Goal: Use online tool/utility: Use online tool/utility

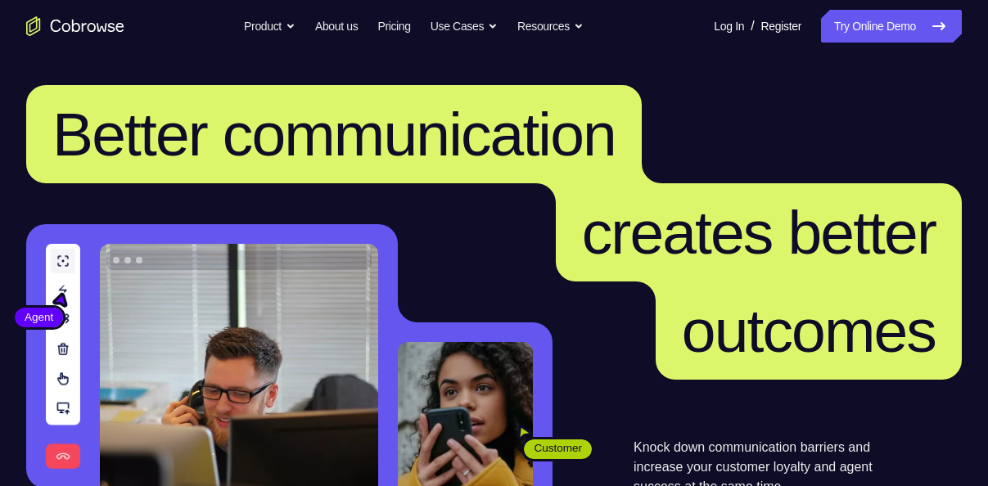
click at [871, 20] on link "Try Online Demo" at bounding box center [891, 26] width 141 height 33
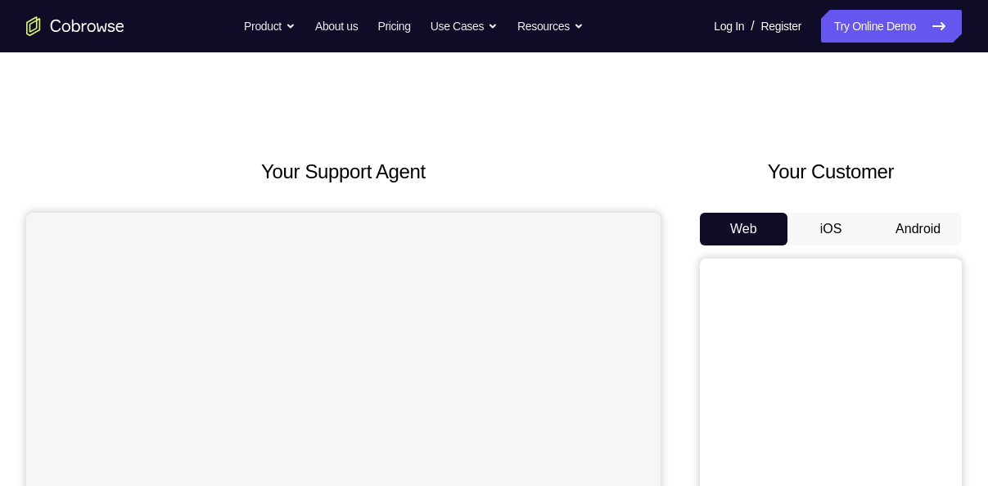
click at [904, 232] on button "Android" at bounding box center [918, 229] width 88 height 33
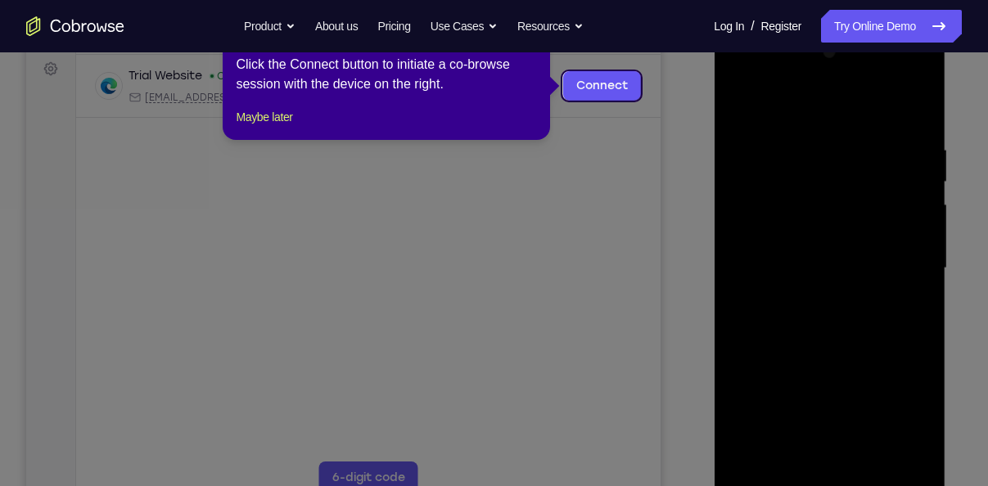
click at [638, 100] on icon at bounding box center [500, 243] width 1000 height 486
click at [604, 84] on link "Connect" at bounding box center [602, 85] width 78 height 29
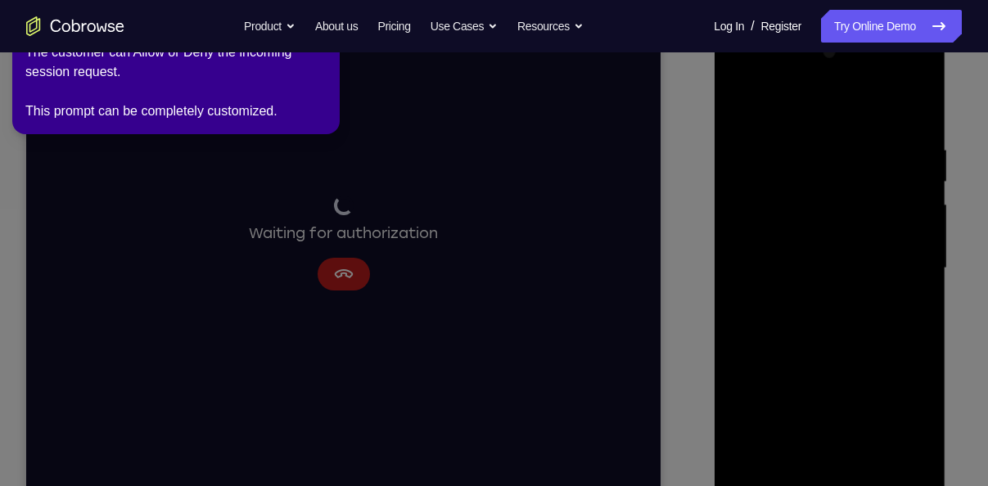
click at [673, 185] on icon at bounding box center [496, 239] width 1006 height 493
click at [398, 208] on icon at bounding box center [496, 239] width 1006 height 493
click at [345, 257] on icon at bounding box center [496, 239] width 1006 height 493
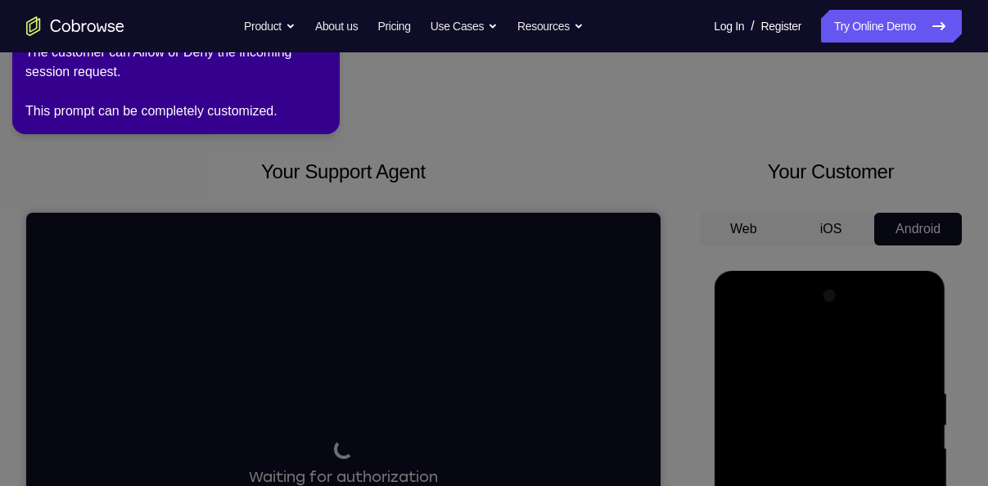
click at [268, 93] on div "The customer can Allow or Deny the incoming session request. This prompt can be…" at bounding box center [175, 82] width 301 height 79
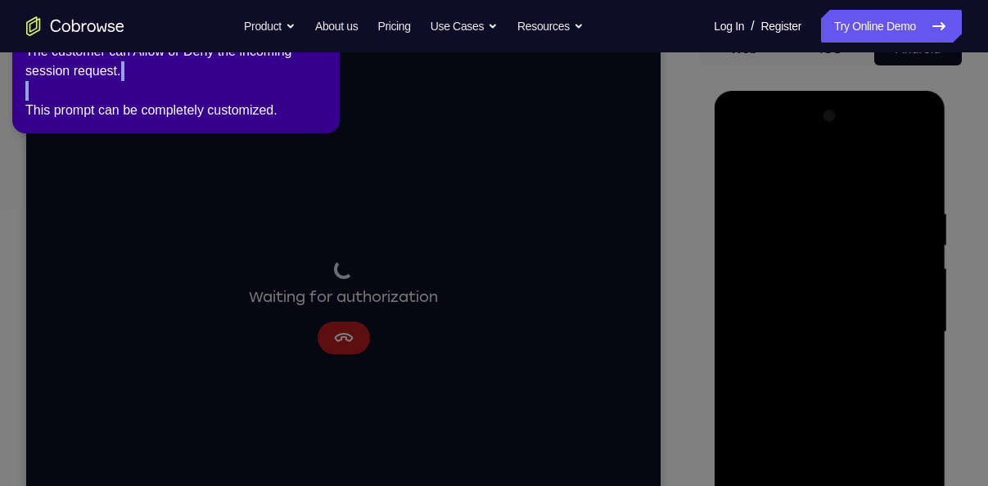
scroll to position [179, 0]
click at [393, 128] on icon at bounding box center [496, 239] width 1006 height 493
click at [861, 187] on icon at bounding box center [496, 239] width 1006 height 493
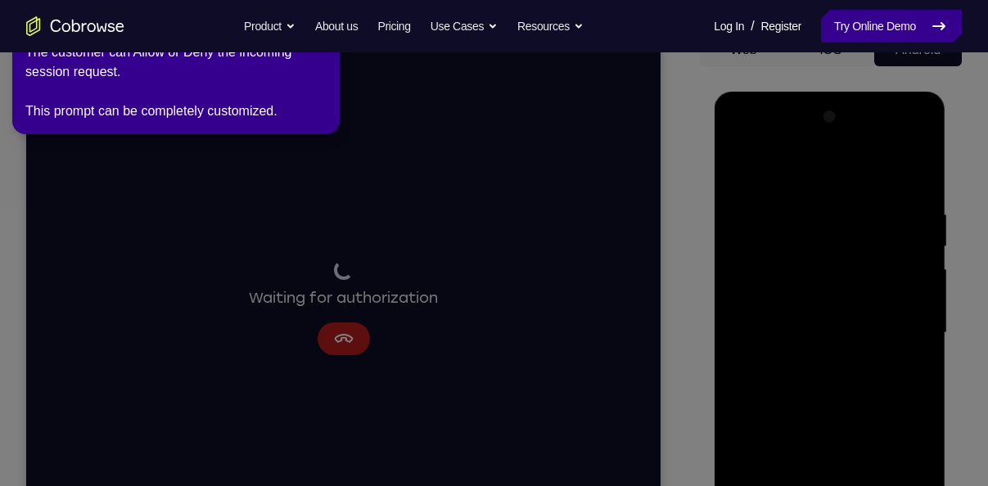
click at [942, 20] on icon at bounding box center [939, 26] width 20 height 20
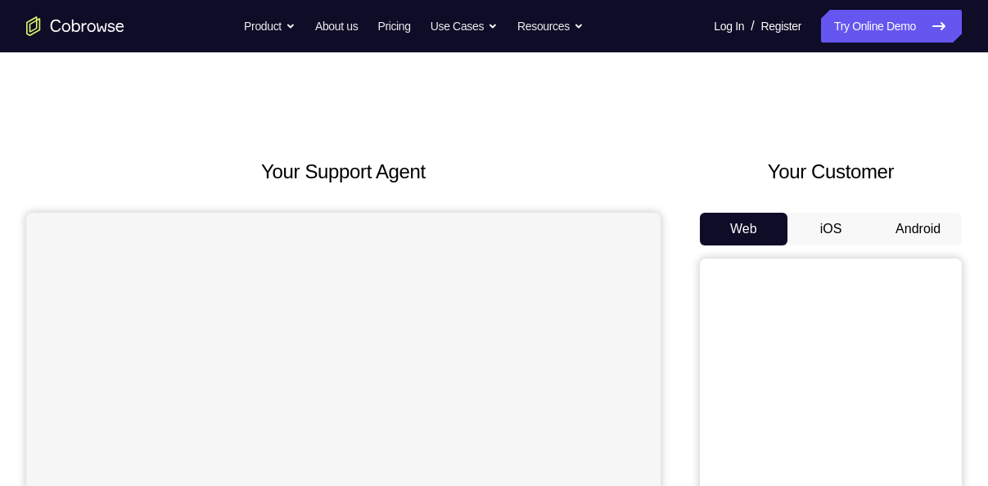
click at [908, 233] on button "Android" at bounding box center [918, 229] width 88 height 33
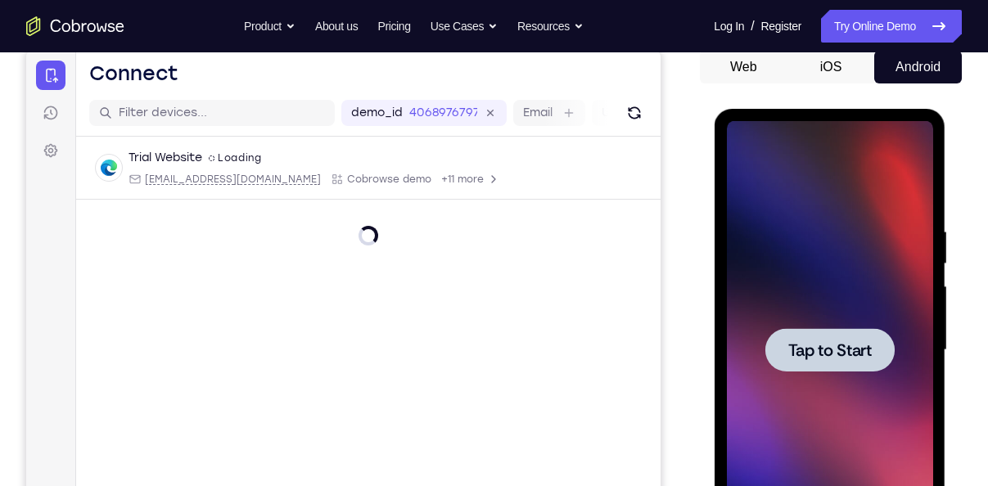
click at [862, 306] on div at bounding box center [829, 350] width 206 height 458
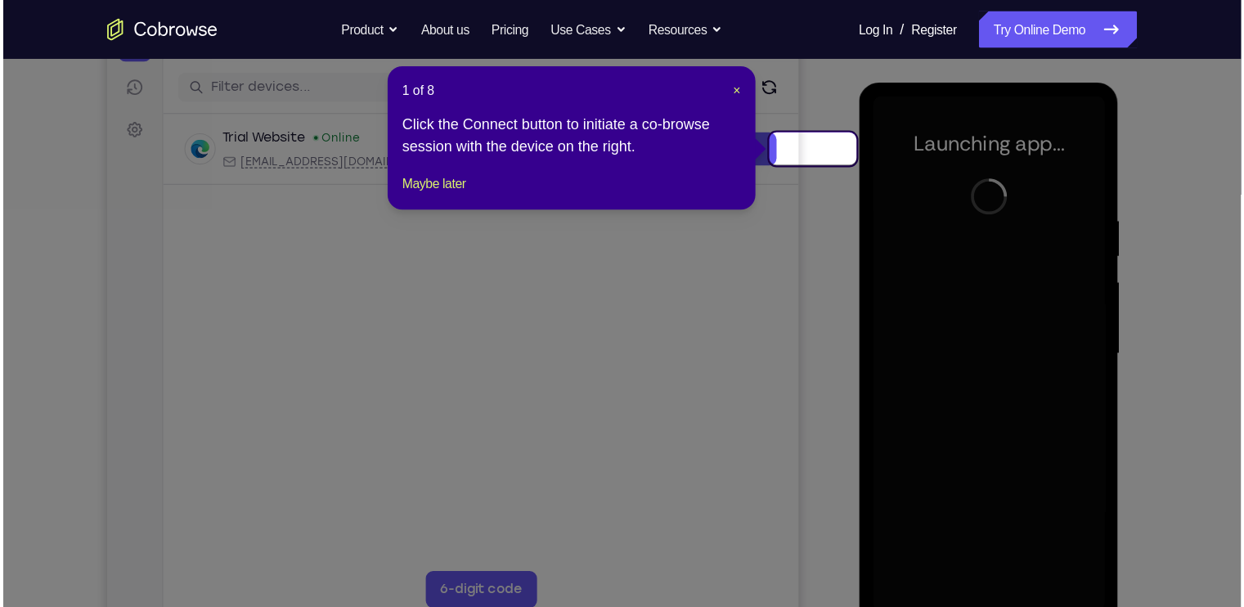
scroll to position [197, 0]
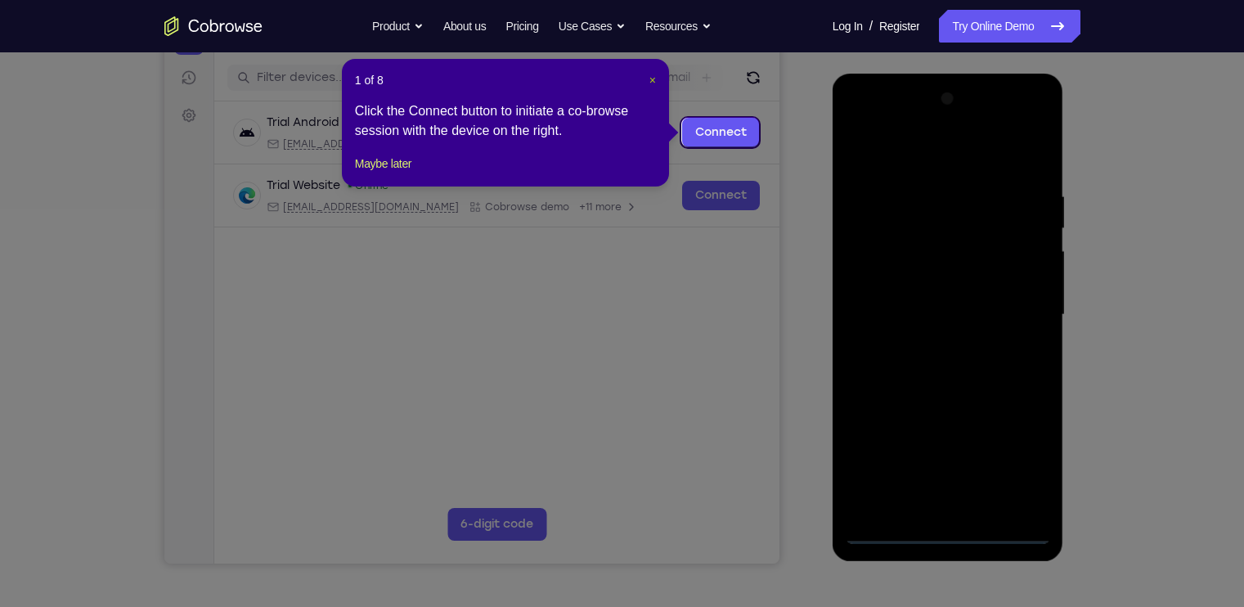
click at [650, 78] on span "×" at bounding box center [653, 80] width 7 height 13
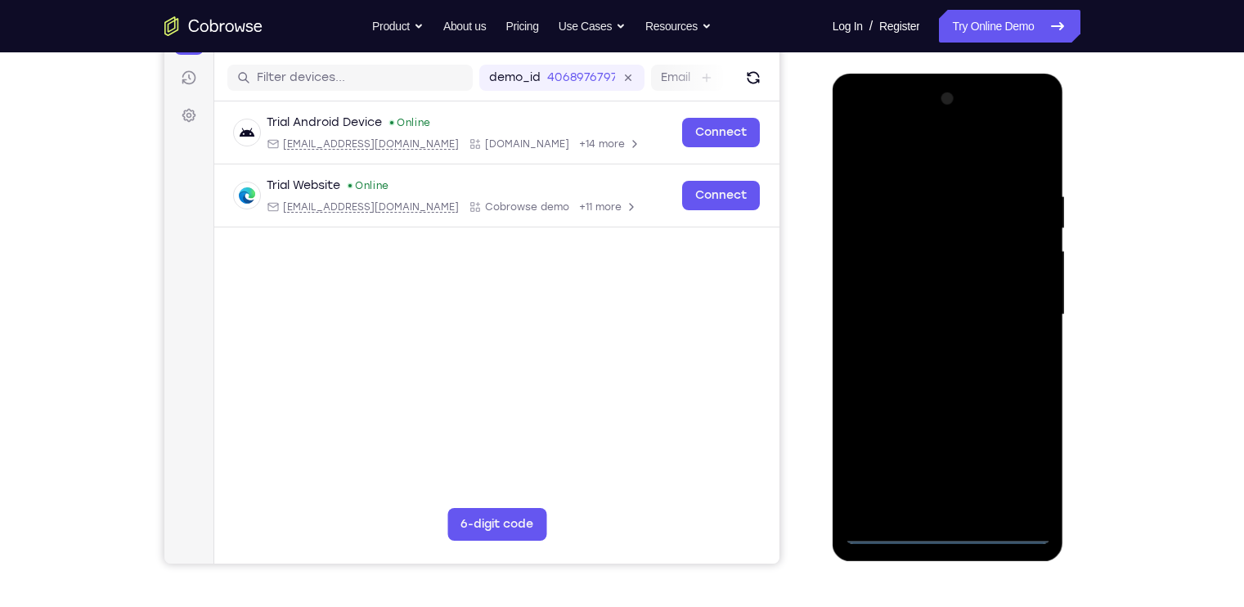
click at [889, 485] on div at bounding box center [948, 315] width 206 height 458
click at [888, 485] on div at bounding box center [948, 315] width 206 height 458
click at [987, 478] on div at bounding box center [948, 315] width 206 height 458
click at [987, 457] on div at bounding box center [948, 315] width 206 height 458
click at [919, 151] on div at bounding box center [948, 315] width 206 height 458
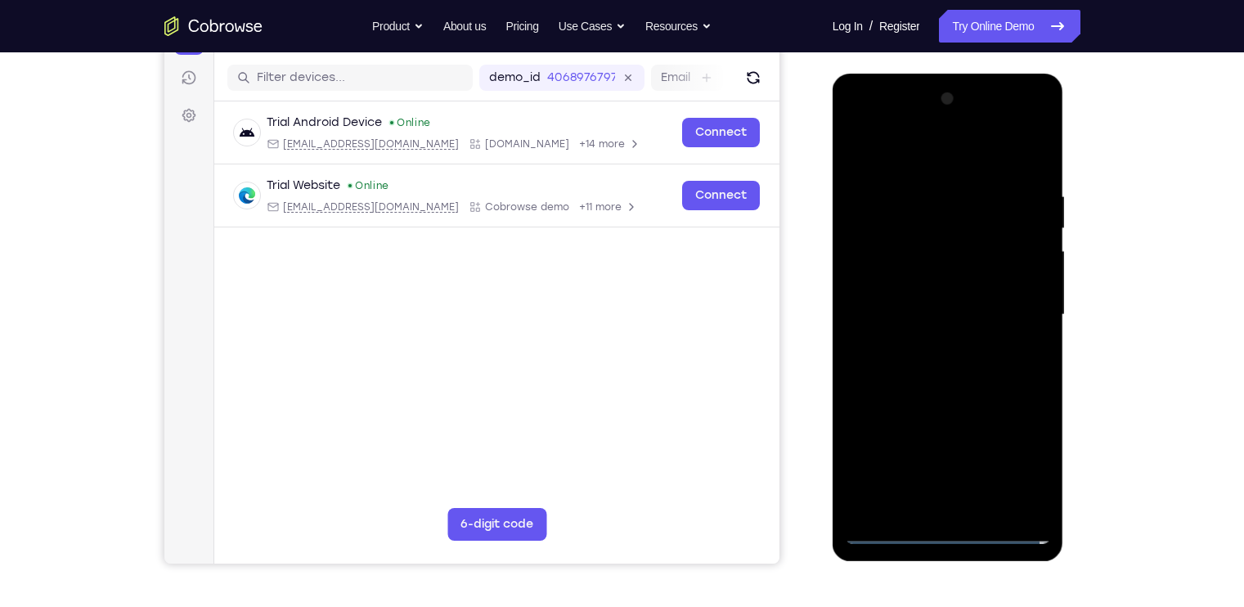
click at [987, 299] on div at bounding box center [948, 315] width 206 height 458
click at [932, 343] on div at bounding box center [948, 315] width 206 height 458
click at [884, 302] on div at bounding box center [948, 315] width 206 height 458
click at [908, 272] on div at bounding box center [948, 315] width 206 height 458
click at [926, 314] on div at bounding box center [948, 315] width 206 height 458
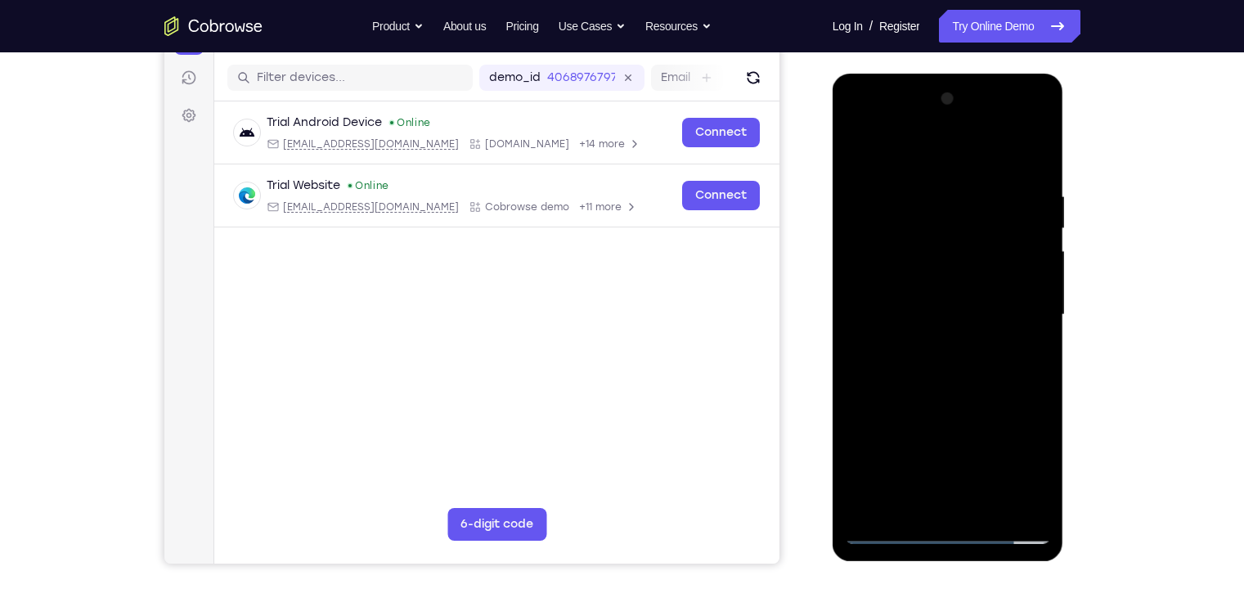
click at [965, 369] on div at bounding box center [948, 315] width 206 height 458
click at [938, 386] on div at bounding box center [948, 315] width 206 height 458
drag, startPoint x: 939, startPoint y: 386, endPoint x: 941, endPoint y: 353, distance: 32.8
click at [941, 353] on div at bounding box center [948, 315] width 206 height 458
click at [987, 485] on div at bounding box center [948, 315] width 206 height 458
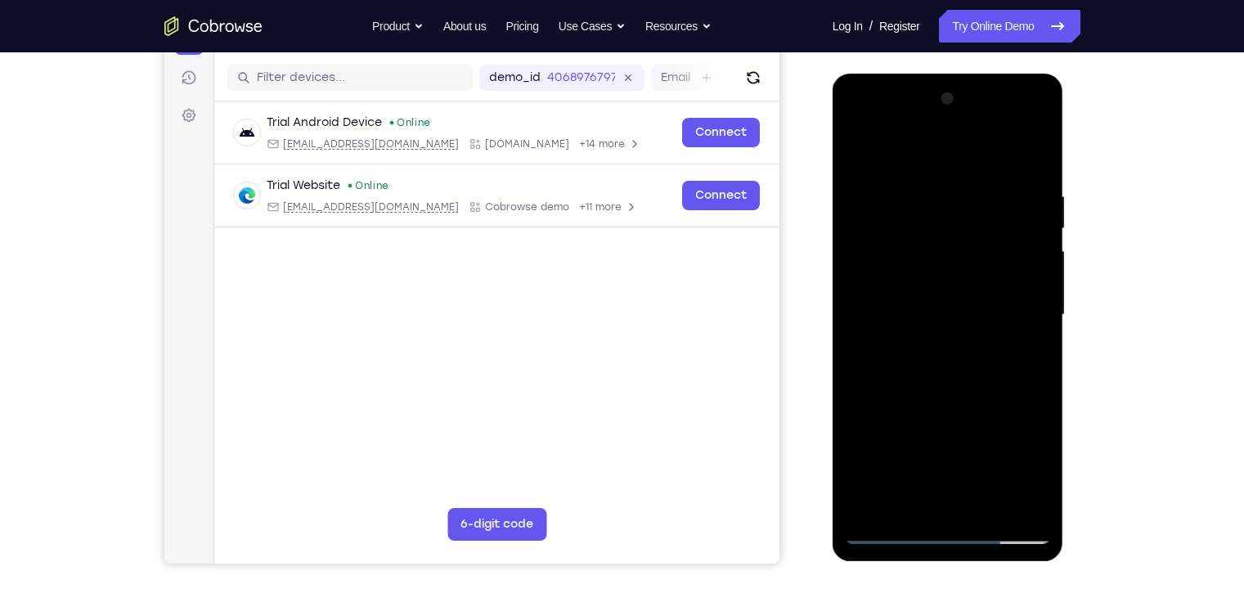
click at [962, 390] on div at bounding box center [948, 315] width 206 height 458
click at [953, 313] on div at bounding box center [948, 315] width 206 height 458
click at [883, 155] on div at bounding box center [948, 315] width 206 height 458
click at [867, 260] on div at bounding box center [948, 315] width 206 height 458
click at [987, 105] on div at bounding box center [948, 315] width 206 height 458
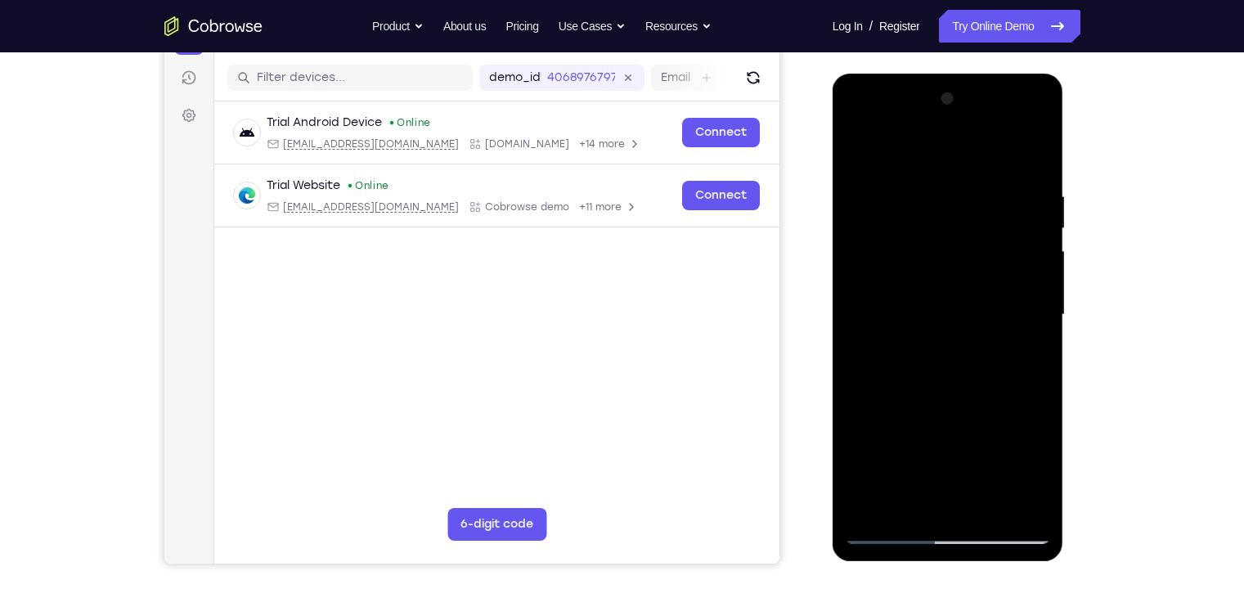
click at [987, 485] on div at bounding box center [948, 315] width 206 height 458
click at [947, 375] on div at bounding box center [948, 315] width 206 height 458
click at [855, 153] on div at bounding box center [948, 315] width 206 height 458
click at [929, 211] on div at bounding box center [948, 315] width 206 height 458
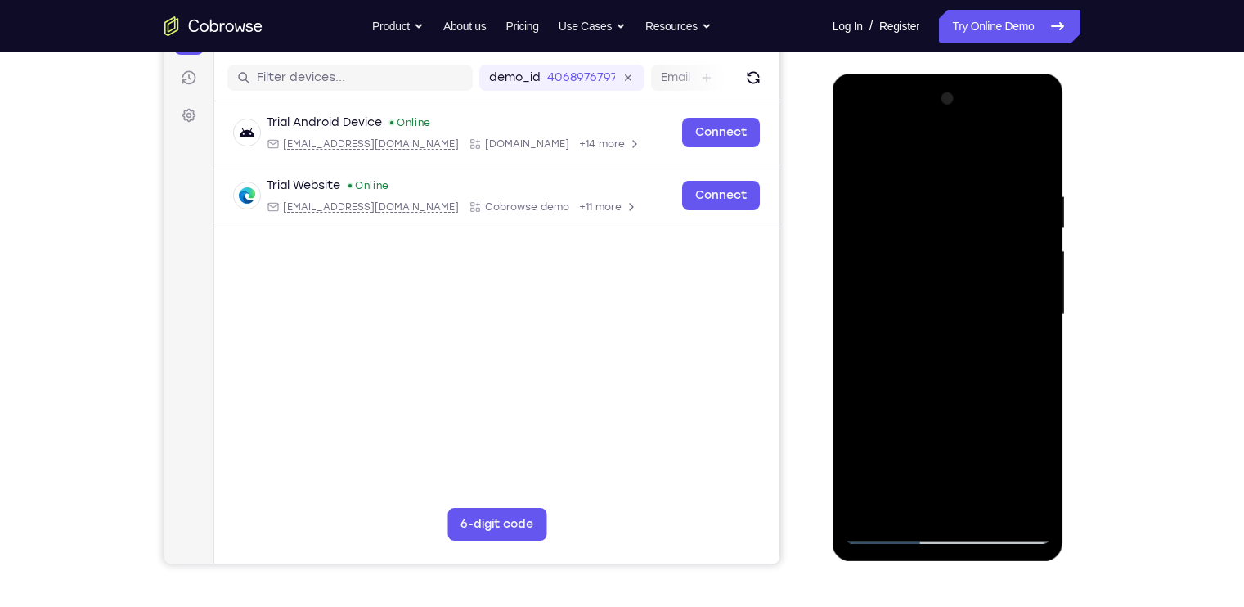
click at [865, 146] on div at bounding box center [948, 315] width 206 height 458
drag, startPoint x: 937, startPoint y: 346, endPoint x: 939, endPoint y: 196, distance: 150.6
click at [939, 196] on div at bounding box center [948, 315] width 206 height 458
drag, startPoint x: 981, startPoint y: 285, endPoint x: 978, endPoint y: 213, distance: 72.1
click at [978, 213] on div at bounding box center [948, 315] width 206 height 458
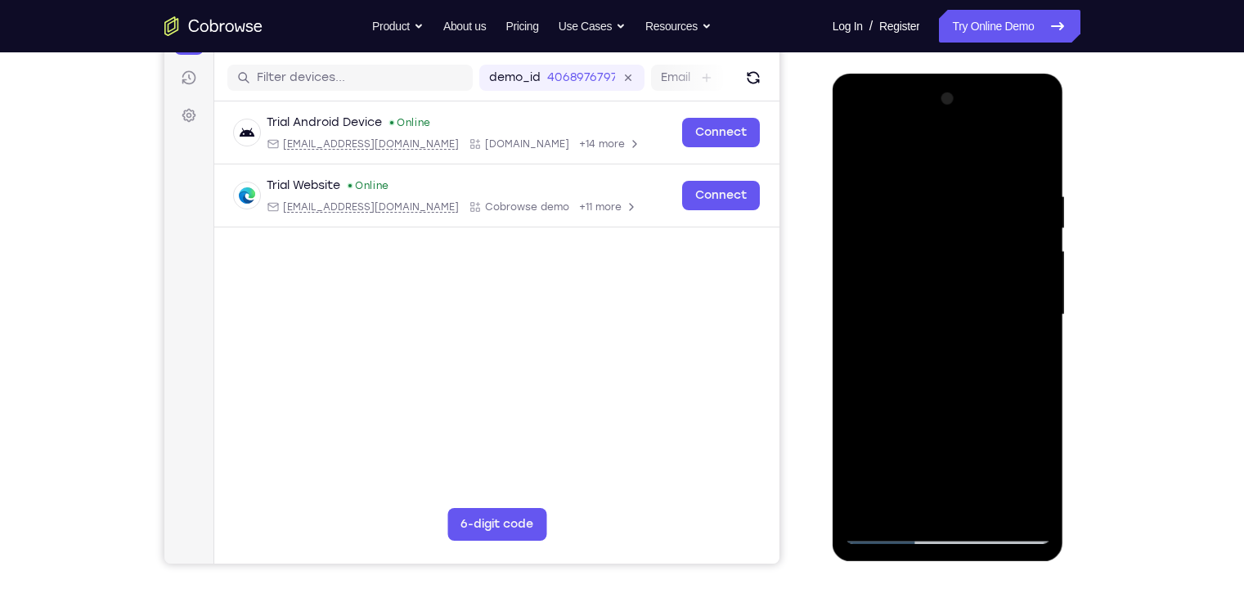
click at [987, 306] on div at bounding box center [948, 315] width 206 height 458
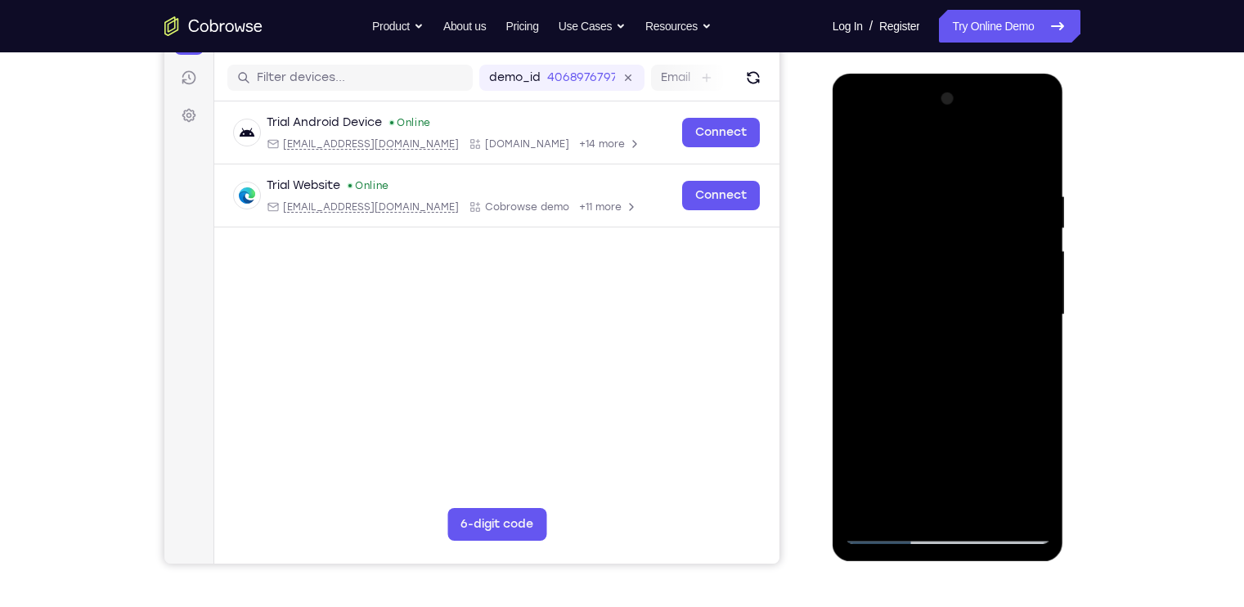
click at [987, 306] on div at bounding box center [948, 315] width 206 height 458
click at [987, 300] on div at bounding box center [948, 315] width 206 height 458
drag, startPoint x: 980, startPoint y: 259, endPoint x: 947, endPoint y: 513, distance: 255.7
click at [947, 485] on div at bounding box center [948, 315] width 206 height 458
click at [987, 396] on div at bounding box center [948, 315] width 206 height 458
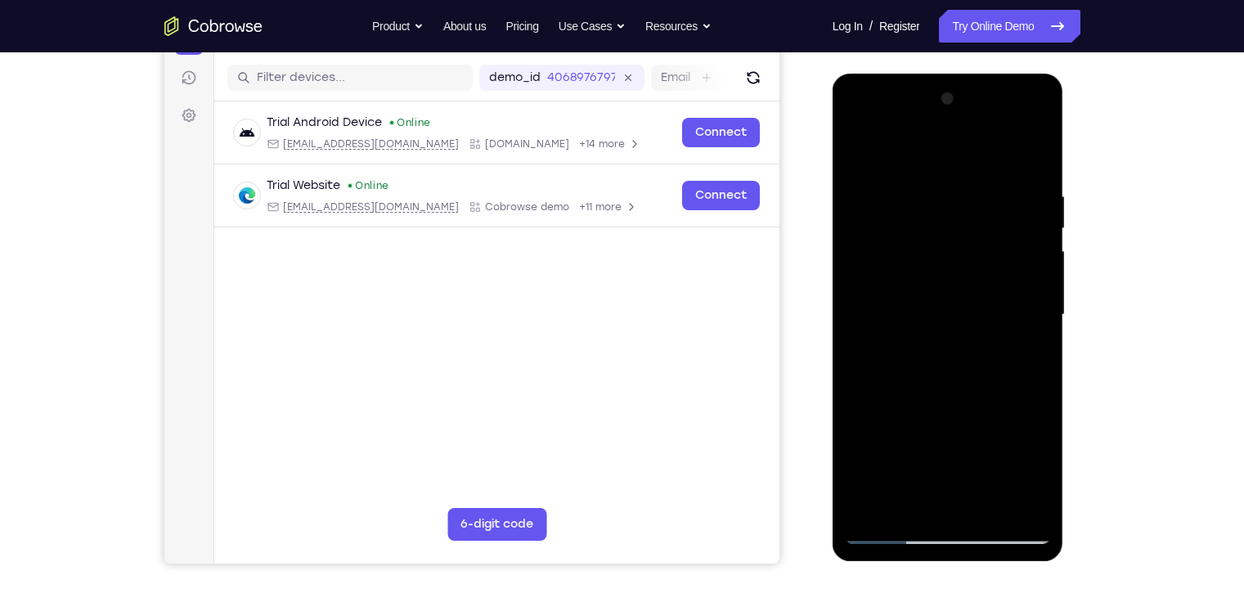
click at [987, 396] on div at bounding box center [948, 315] width 206 height 458
click at [971, 188] on div at bounding box center [948, 315] width 206 height 458
click at [871, 155] on div at bounding box center [948, 315] width 206 height 458
click at [987, 211] on div at bounding box center [948, 315] width 206 height 458
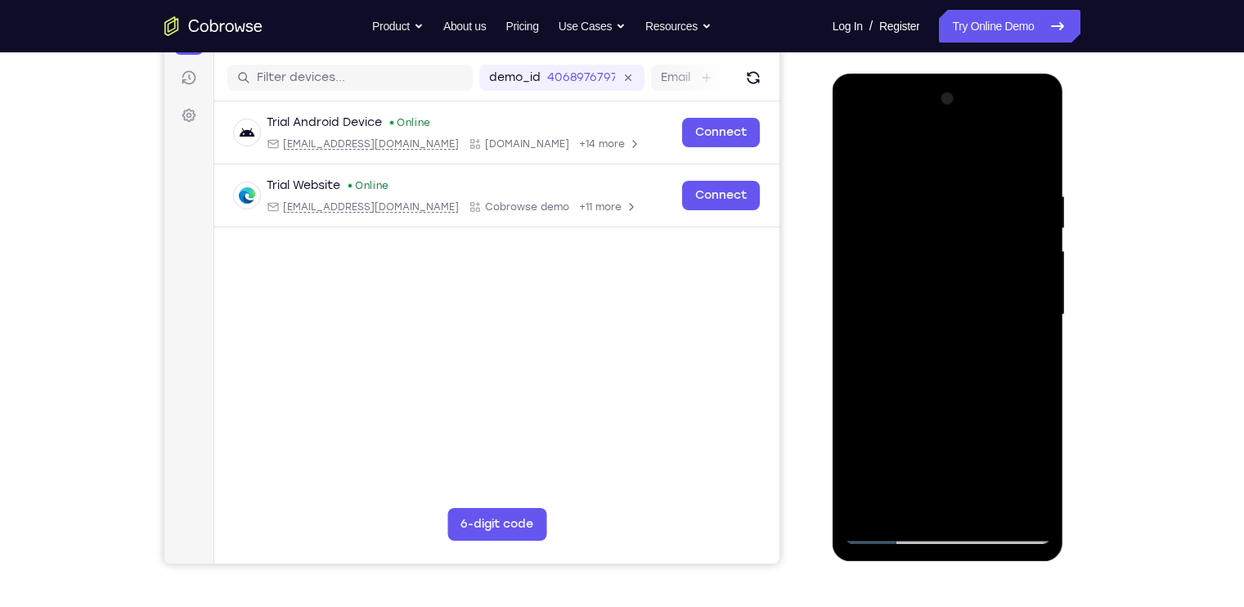
click at [913, 485] on div at bounding box center [948, 315] width 206 height 458
click at [987, 466] on div at bounding box center [948, 315] width 206 height 458
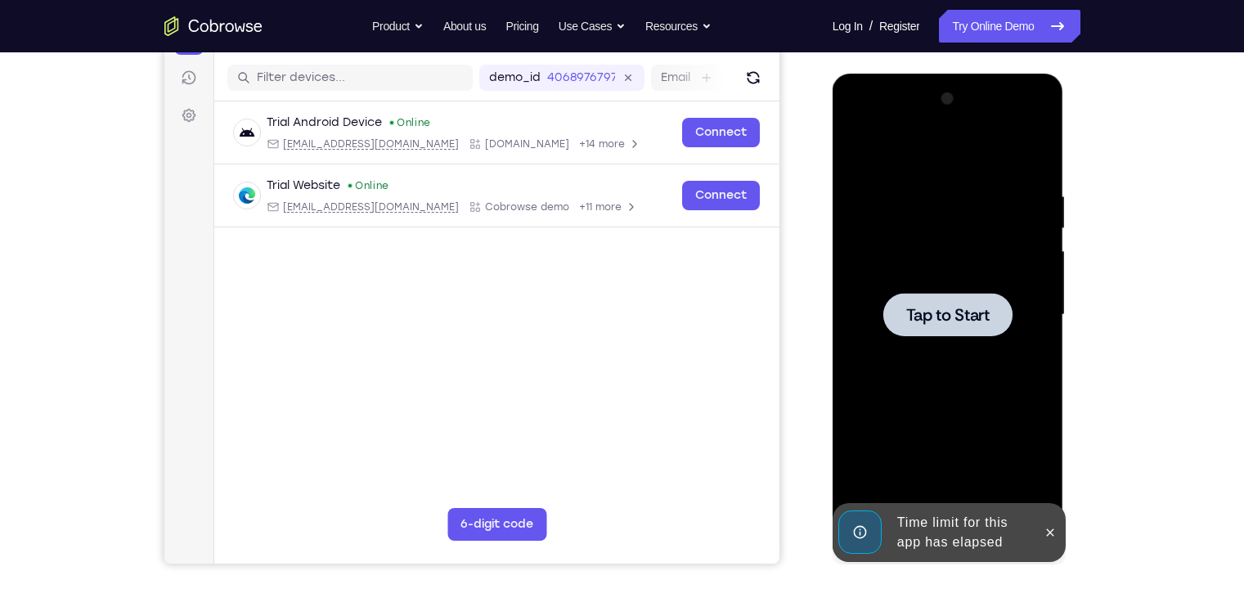
click at [965, 360] on div at bounding box center [948, 315] width 206 height 458
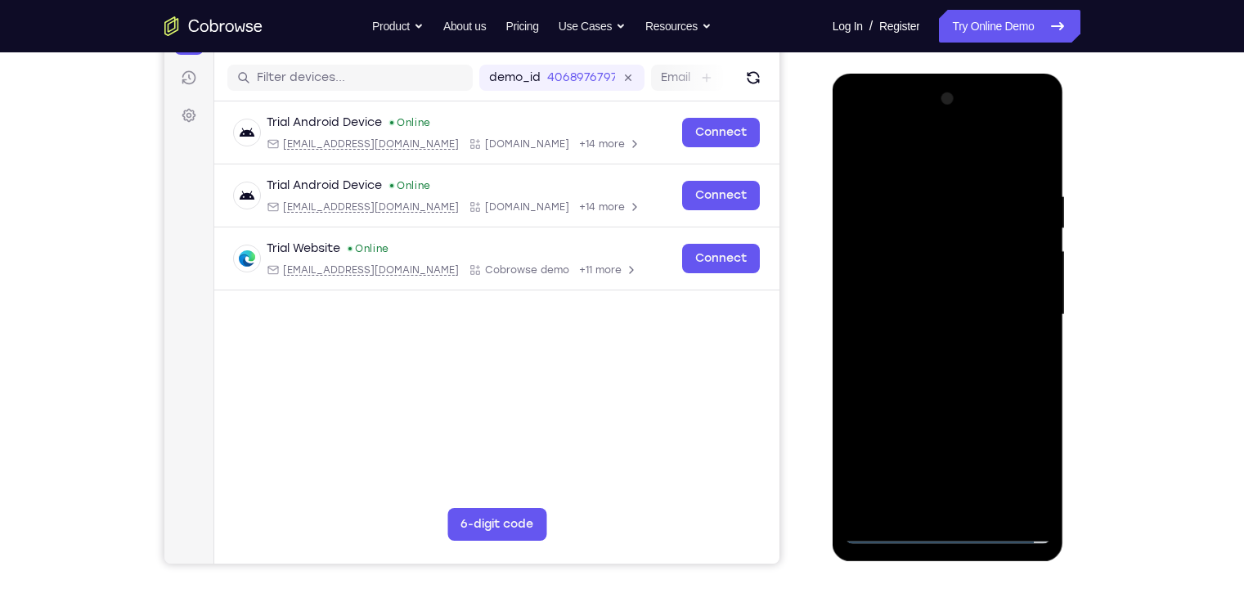
click at [890, 485] on div at bounding box center [948, 315] width 206 height 458
click at [883, 485] on div at bounding box center [948, 315] width 206 height 458
click at [987, 451] on div at bounding box center [948, 315] width 206 height 458
click at [929, 158] on div at bounding box center [948, 315] width 206 height 458
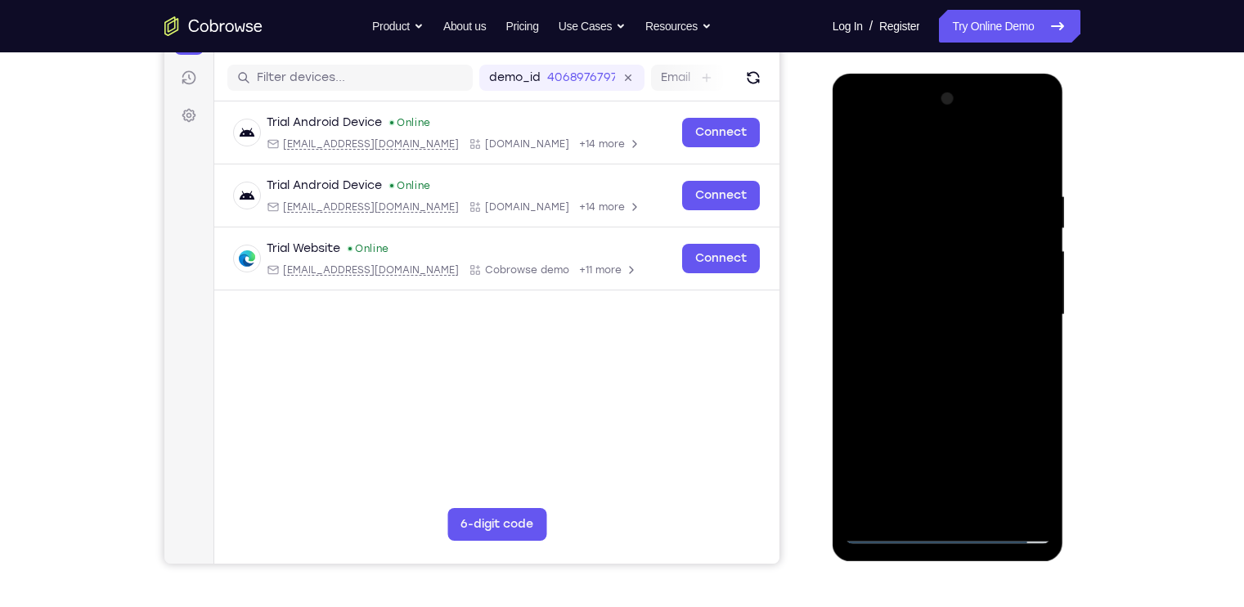
click at [987, 317] on div at bounding box center [948, 315] width 206 height 458
click at [926, 347] on div at bounding box center [948, 315] width 206 height 458
click at [919, 281] on div at bounding box center [948, 315] width 206 height 458
click at [916, 307] on div at bounding box center [948, 315] width 206 height 458
click at [934, 277] on div at bounding box center [948, 315] width 206 height 458
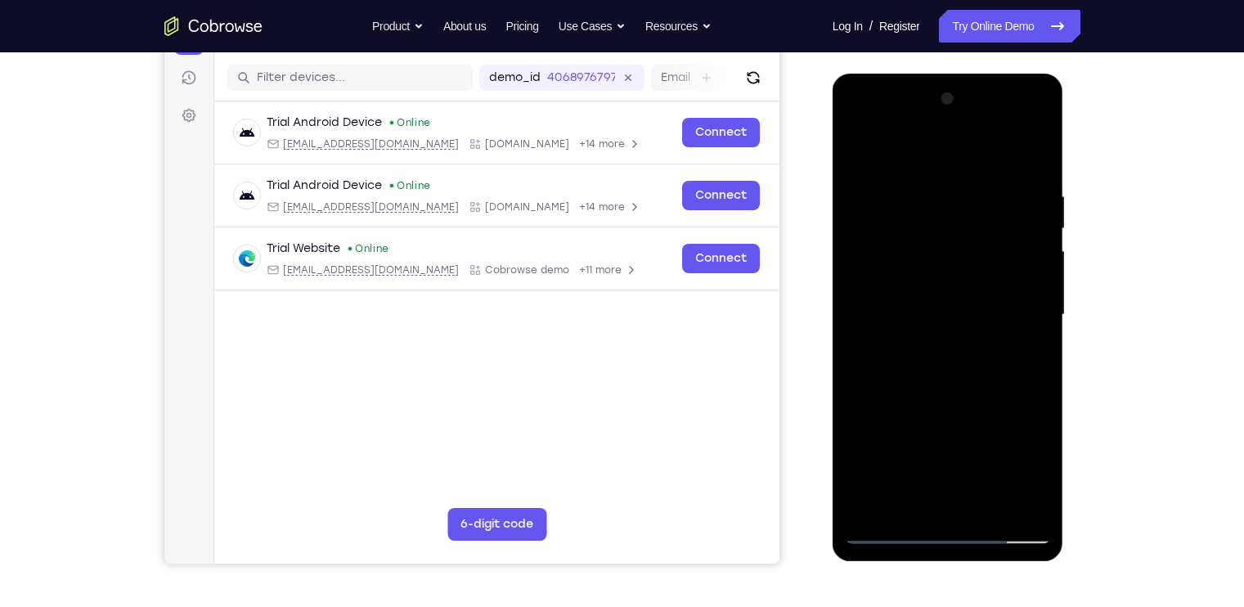
click at [987, 300] on div at bounding box center [948, 315] width 206 height 458
click at [974, 299] on div at bounding box center [948, 315] width 206 height 458
click at [987, 319] on div "Your Support Agent Your Customer Web iOS Android Next Steps We’d be happy to gi…" at bounding box center [622, 394] width 1047 height 1079
click at [958, 284] on div at bounding box center [948, 315] width 206 height 458
click at [987, 388] on div at bounding box center [948, 315] width 206 height 458
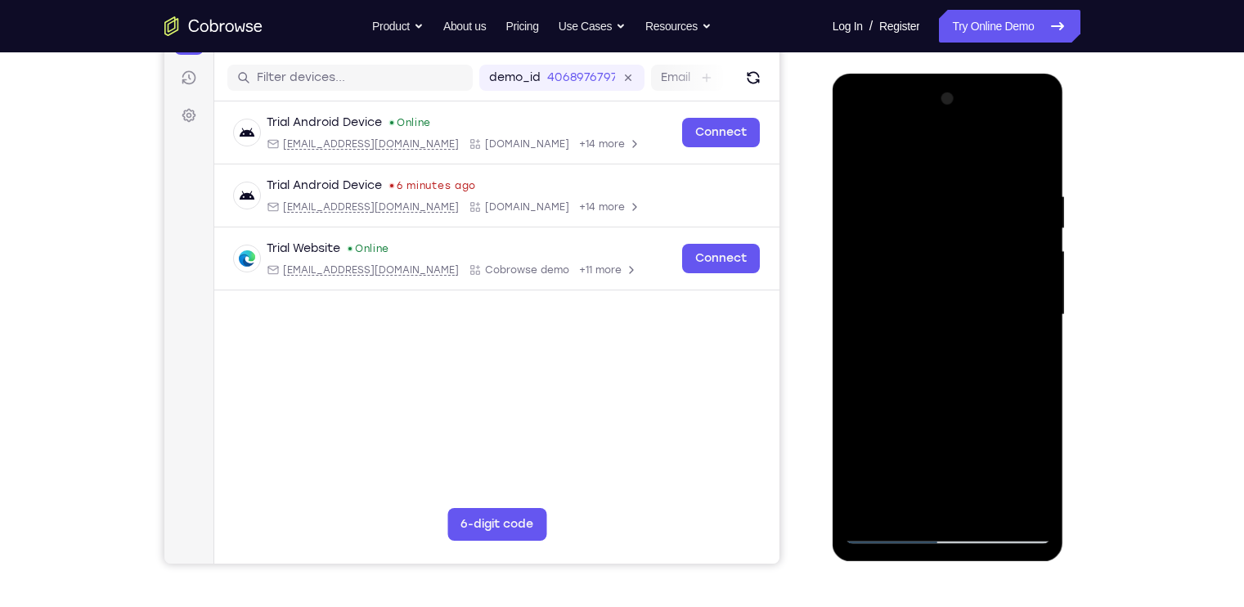
click at [987, 388] on div at bounding box center [948, 315] width 206 height 458
drag, startPoint x: 1001, startPoint y: 401, endPoint x: 1002, endPoint y: 358, distance: 42.6
click at [987, 358] on div at bounding box center [948, 315] width 206 height 458
click at [856, 349] on div at bounding box center [948, 315] width 206 height 458
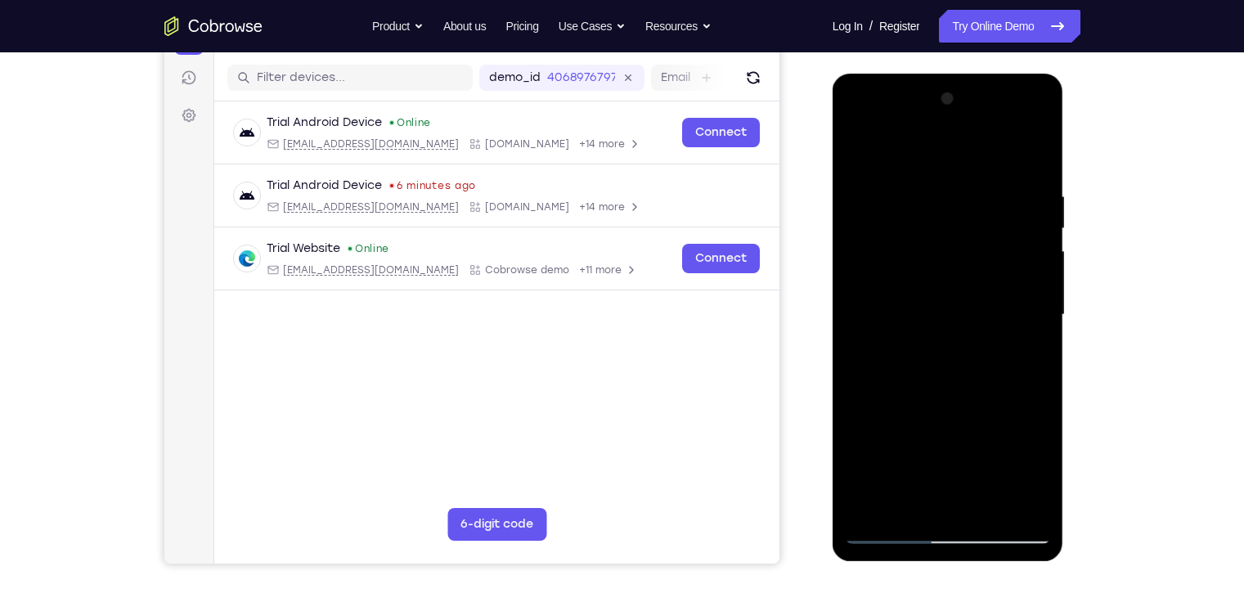
click at [987, 145] on div at bounding box center [948, 315] width 206 height 458
click at [903, 232] on div at bounding box center [948, 315] width 206 height 458
drag, startPoint x: 903, startPoint y: 232, endPoint x: 903, endPoint y: 282, distance: 49.9
click at [903, 282] on div at bounding box center [948, 315] width 206 height 458
click at [863, 153] on div at bounding box center [948, 315] width 206 height 458
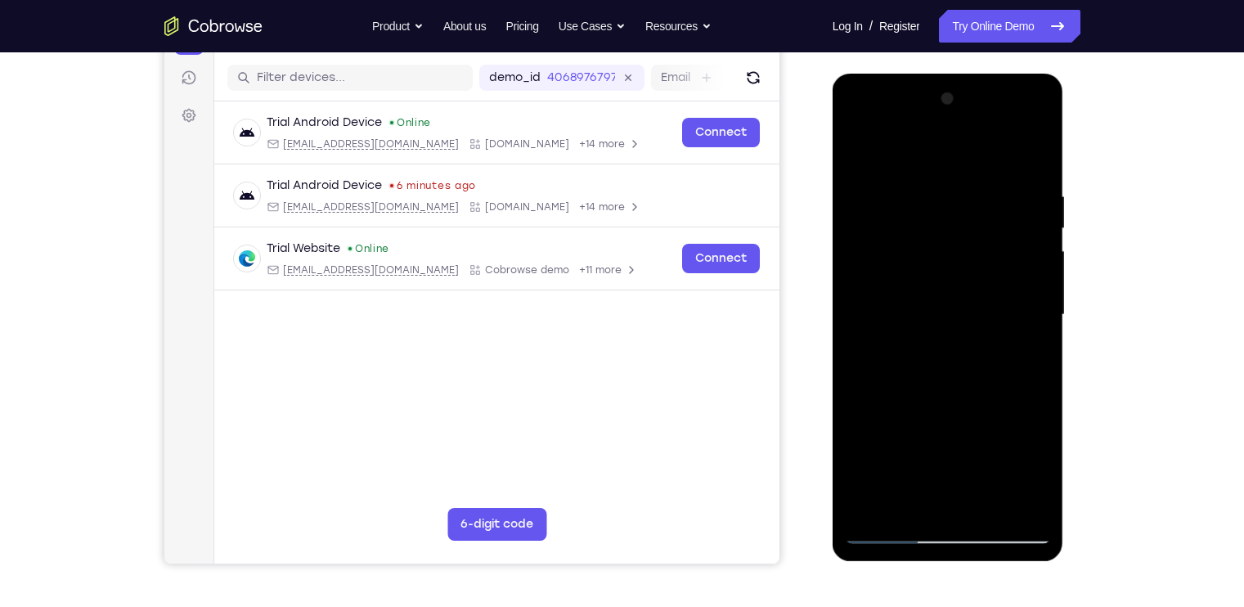
click at [950, 188] on div at bounding box center [948, 315] width 206 height 458
drag, startPoint x: 898, startPoint y: 367, endPoint x: 900, endPoint y: 228, distance: 139.1
click at [900, 228] on div at bounding box center [948, 315] width 206 height 458
drag, startPoint x: 892, startPoint y: 358, endPoint x: 897, endPoint y: 239, distance: 119.6
click at [897, 239] on div at bounding box center [948, 315] width 206 height 458
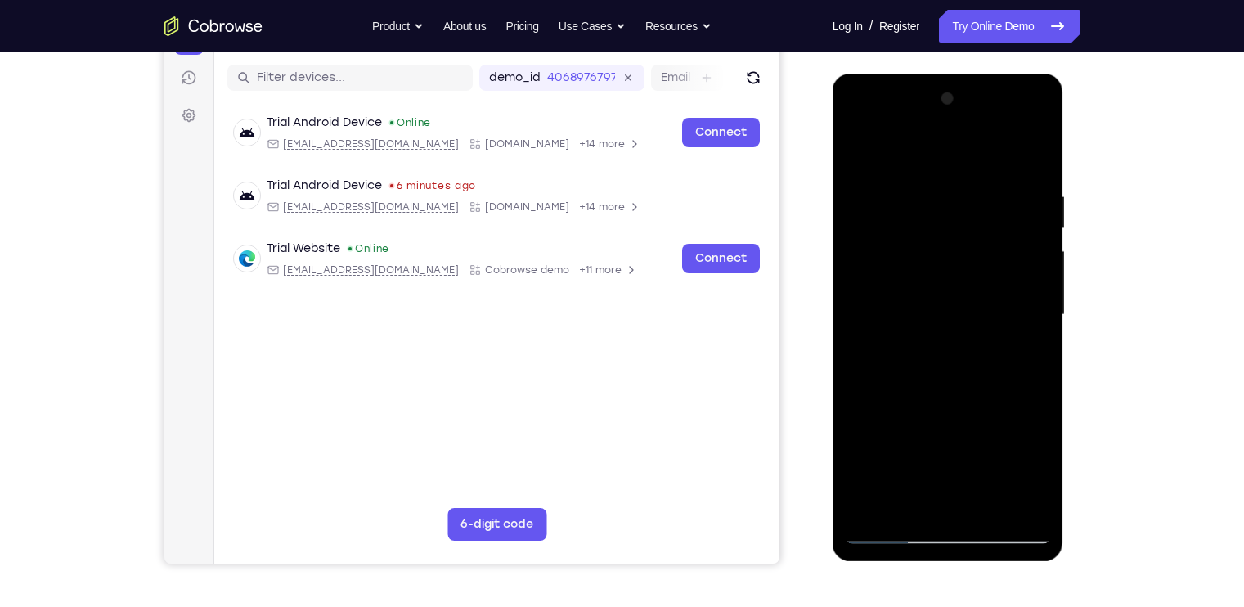
drag, startPoint x: 898, startPoint y: 368, endPoint x: 902, endPoint y: 207, distance: 161.2
click at [902, 207] on div at bounding box center [948, 315] width 206 height 458
drag, startPoint x: 896, startPoint y: 387, endPoint x: 898, endPoint y: 318, distance: 68.8
click at [898, 318] on div at bounding box center [948, 315] width 206 height 458
click at [859, 155] on div at bounding box center [948, 315] width 206 height 458
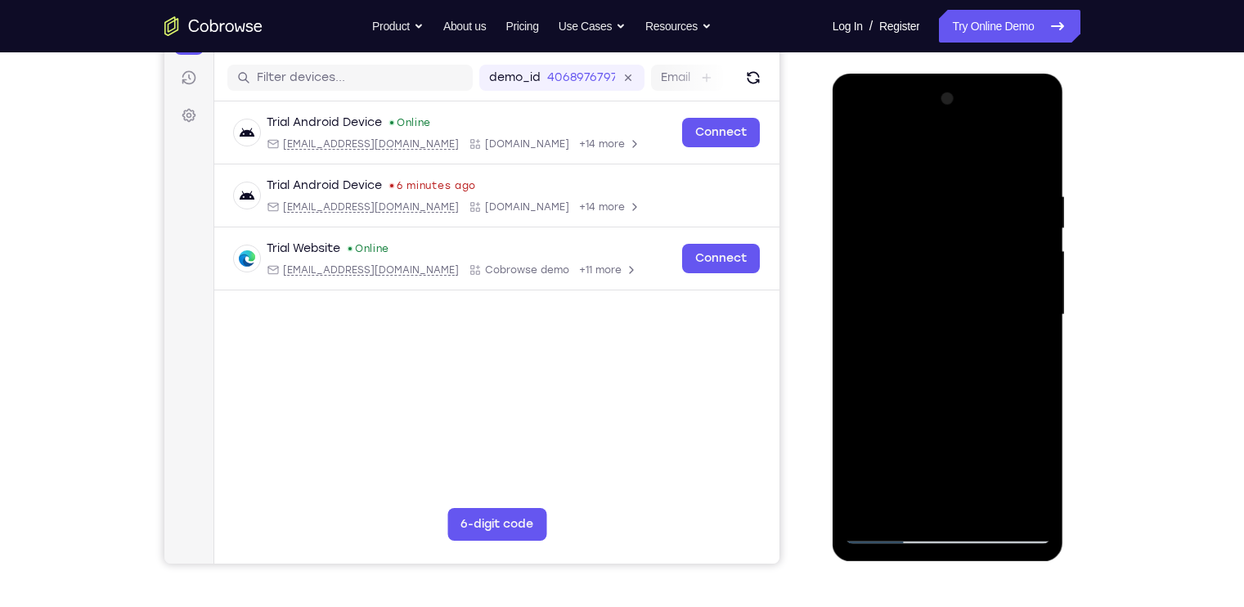
click at [859, 155] on div at bounding box center [948, 315] width 206 height 458
click at [867, 485] on div at bounding box center [948, 315] width 206 height 458
drag, startPoint x: 988, startPoint y: 191, endPoint x: 898, endPoint y: 191, distance: 90.0
click at [898, 191] on div at bounding box center [948, 315] width 206 height 458
click at [891, 188] on div at bounding box center [948, 315] width 206 height 458
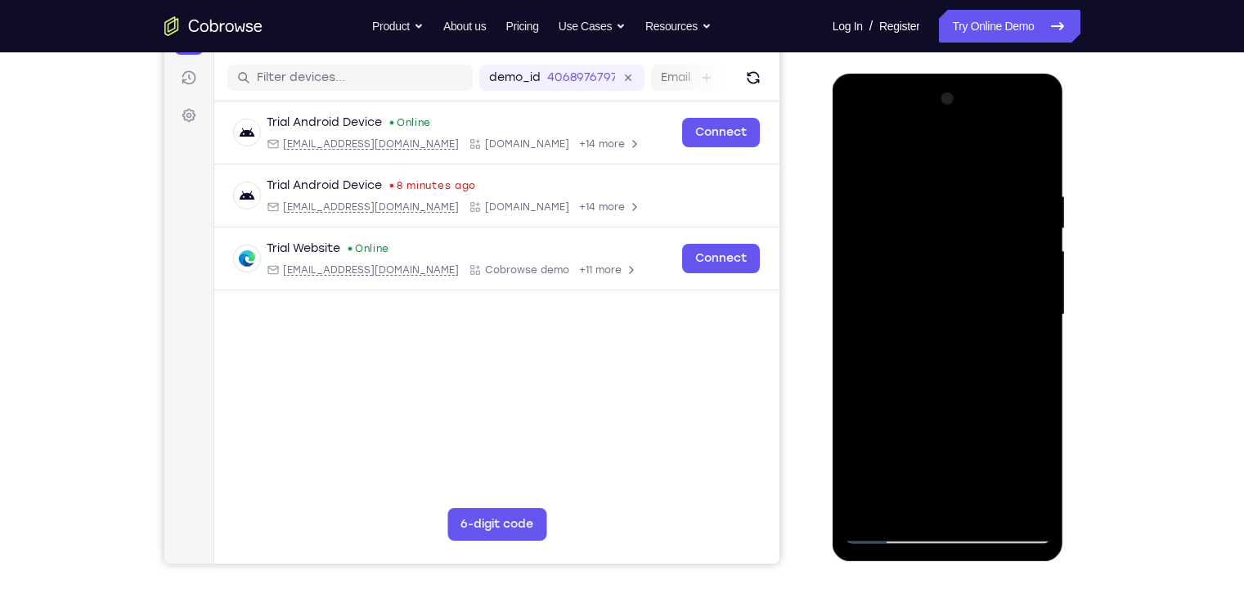
click at [987, 155] on div at bounding box center [948, 315] width 206 height 458
drag, startPoint x: 1008, startPoint y: 185, endPoint x: 916, endPoint y: 191, distance: 91.9
click at [916, 191] on div at bounding box center [948, 315] width 206 height 458
drag, startPoint x: 1013, startPoint y: 187, endPoint x: 929, endPoint y: 187, distance: 84.3
click at [929, 187] on div at bounding box center [948, 315] width 206 height 458
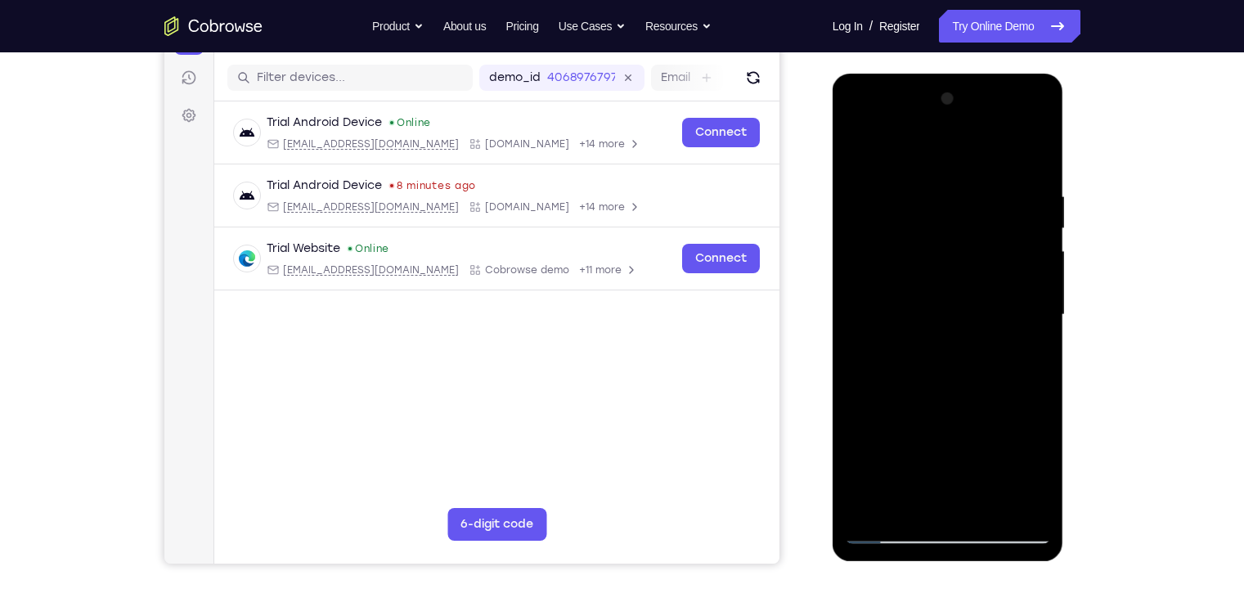
drag, startPoint x: 978, startPoint y: 186, endPoint x: 916, endPoint y: 186, distance: 61.4
click at [916, 186] on div at bounding box center [948, 315] width 206 height 458
drag, startPoint x: 999, startPoint y: 187, endPoint x: 891, endPoint y: 187, distance: 108.0
click at [891, 187] on div at bounding box center [948, 315] width 206 height 458
click at [933, 185] on div at bounding box center [948, 315] width 206 height 458
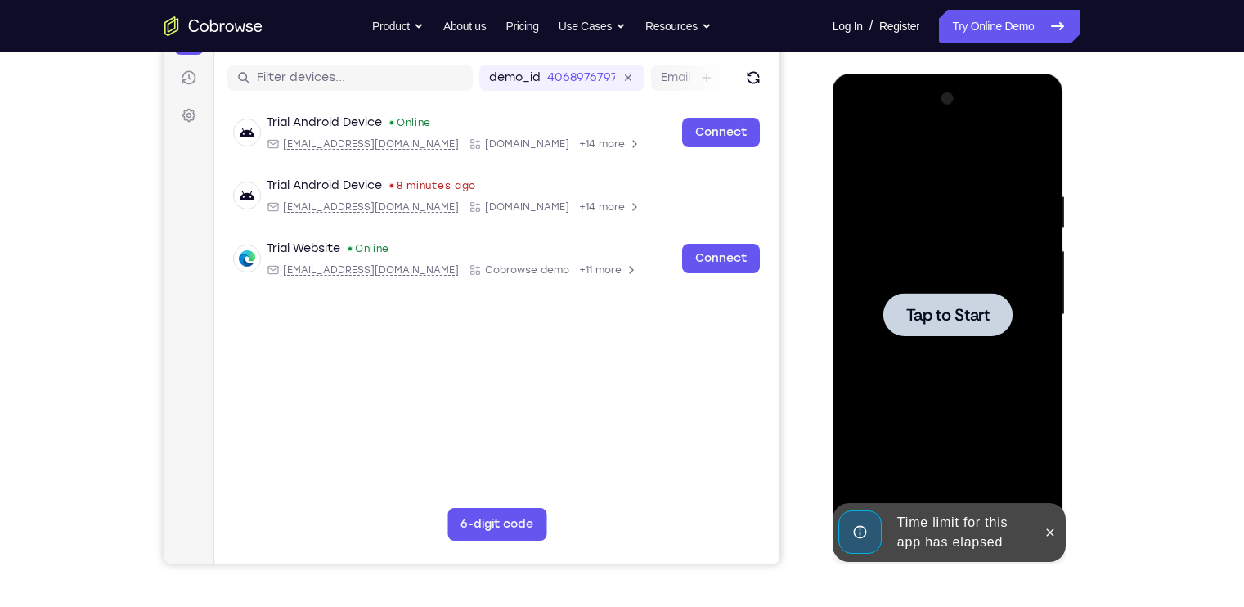
click at [975, 236] on div at bounding box center [948, 315] width 206 height 458
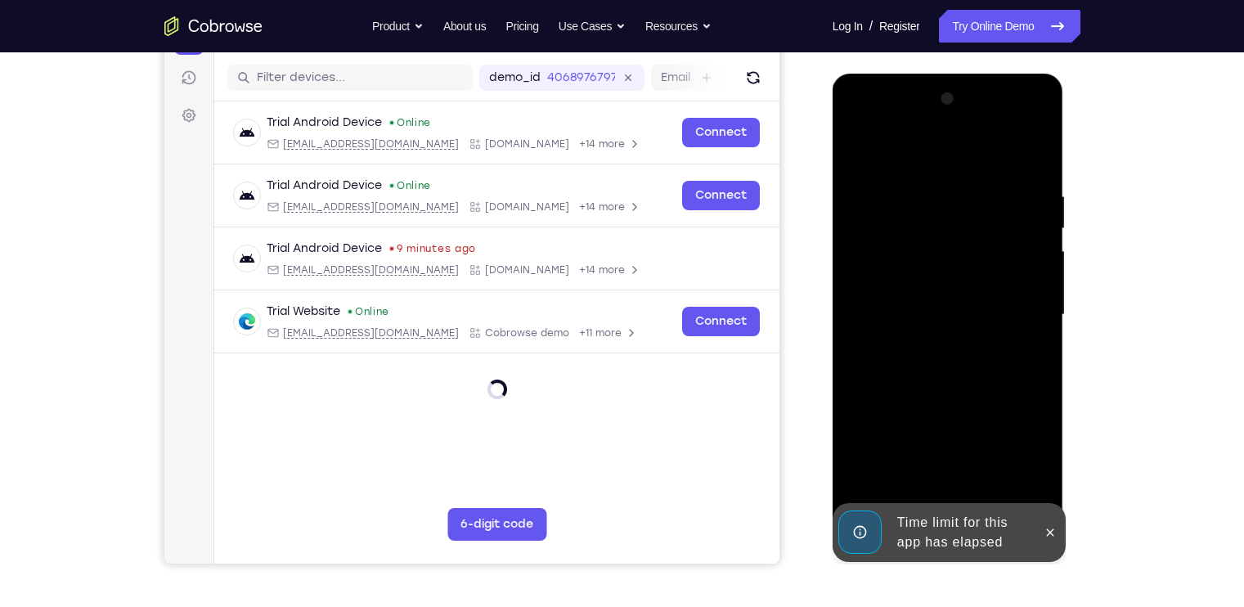
click at [987, 435] on div "Your Support Agent Your Customer Web iOS Android Next Steps We’d be happy to gi…" at bounding box center [622, 394] width 1047 height 1079
click at [987, 485] on icon at bounding box center [1050, 532] width 7 height 7
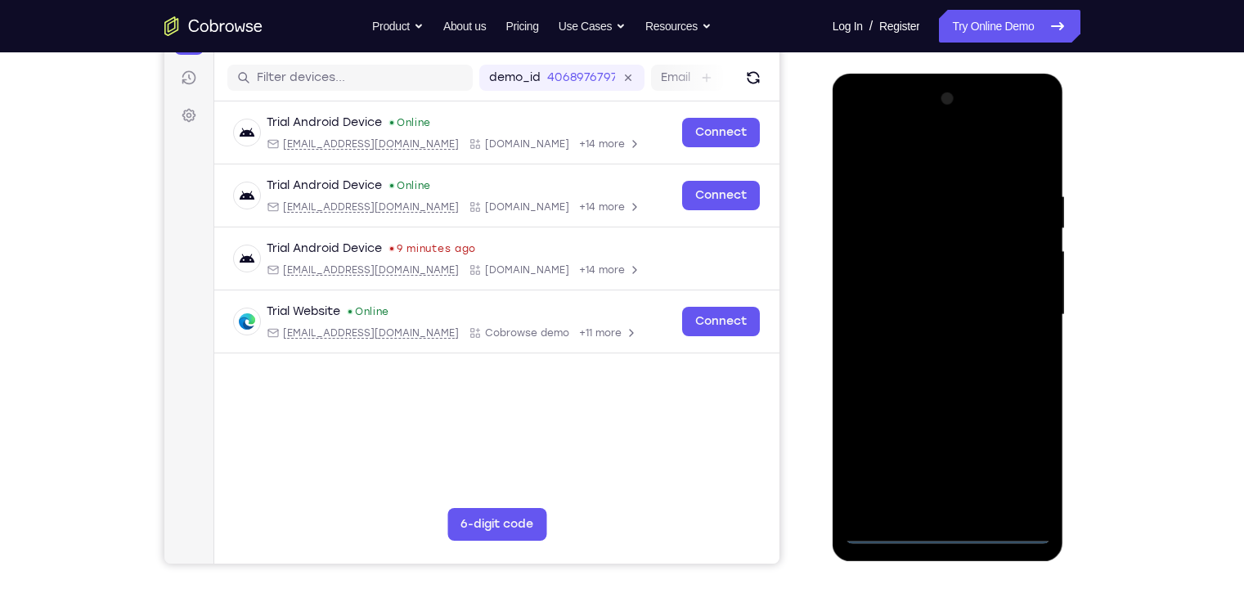
click at [888, 485] on div at bounding box center [948, 315] width 206 height 458
click at [889, 485] on div at bounding box center [948, 315] width 206 height 458
click at [987, 458] on div at bounding box center [948, 315] width 206 height 458
click at [965, 164] on div at bounding box center [948, 315] width 206 height 458
click at [987, 309] on div at bounding box center [948, 315] width 206 height 458
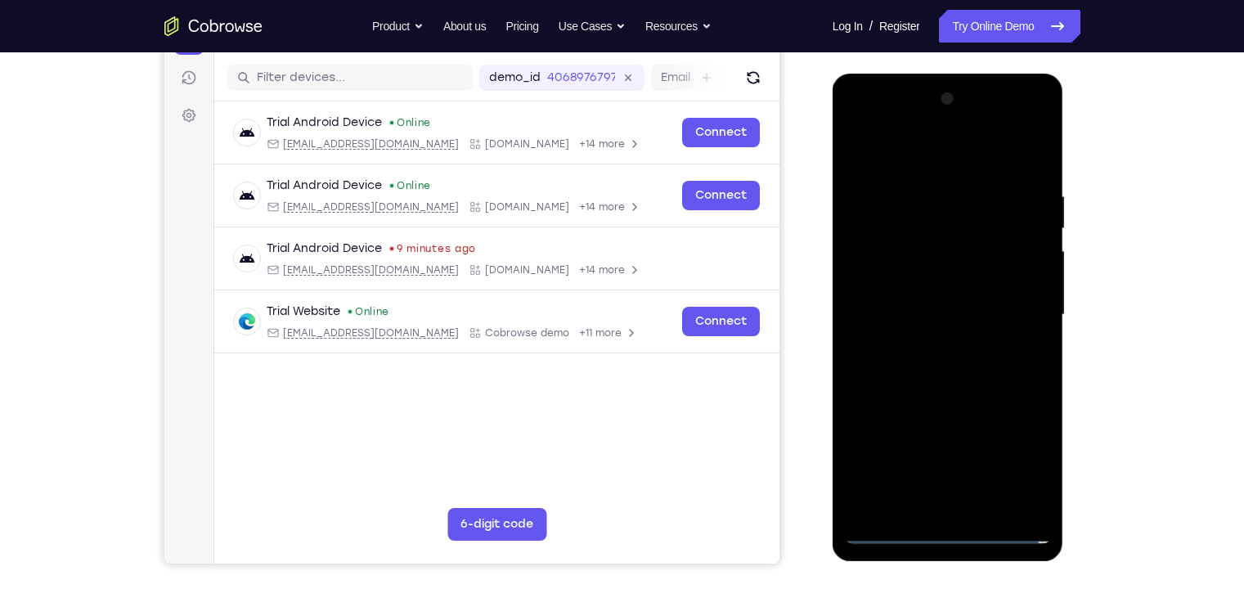
click at [925, 345] on div at bounding box center [948, 315] width 206 height 458
click at [915, 306] on div at bounding box center [948, 315] width 206 height 458
click at [902, 270] on div at bounding box center [948, 315] width 206 height 458
click at [915, 314] on div at bounding box center [948, 315] width 206 height 458
click at [876, 214] on div at bounding box center [948, 315] width 206 height 458
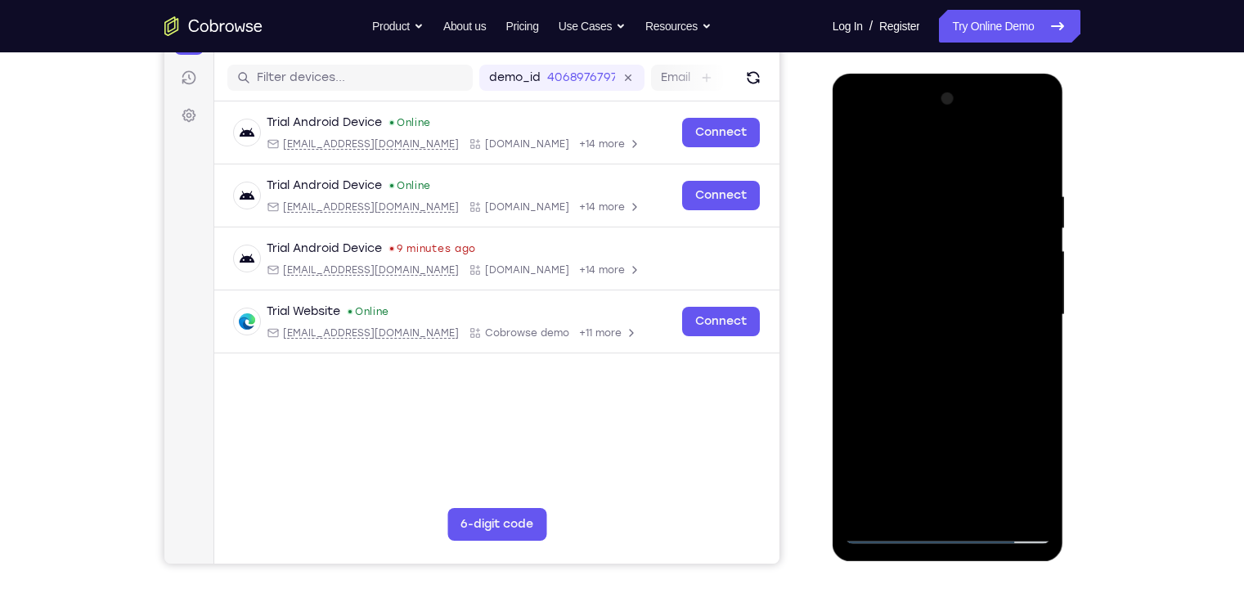
click at [943, 380] on div at bounding box center [948, 315] width 206 height 458
drag, startPoint x: 970, startPoint y: 194, endPoint x: 927, endPoint y: 196, distance: 42.6
click at [927, 196] on div at bounding box center [948, 315] width 206 height 458
click at [938, 192] on div at bounding box center [948, 315] width 206 height 458
drag, startPoint x: 933, startPoint y: 161, endPoint x: 930, endPoint y: 106, distance: 55.7
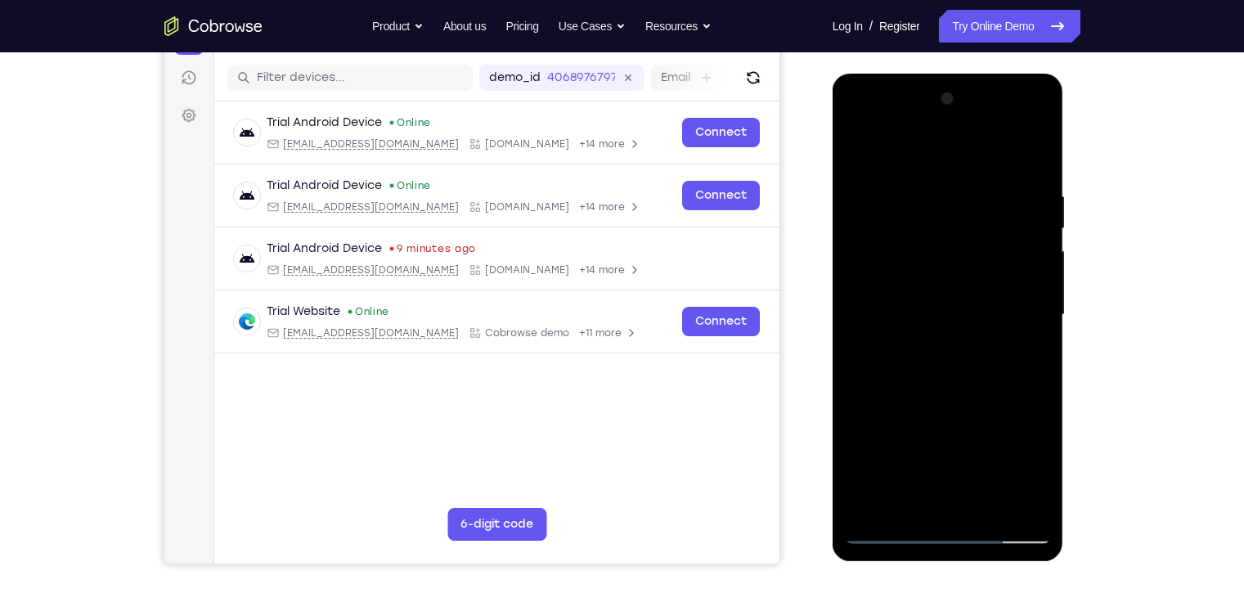
click at [930, 106] on div at bounding box center [948, 315] width 206 height 458
click at [987, 211] on div at bounding box center [948, 315] width 206 height 458
click at [987, 153] on div at bounding box center [948, 315] width 206 height 458
click at [938, 190] on div at bounding box center [948, 315] width 206 height 458
click at [987, 158] on div at bounding box center [948, 315] width 206 height 458
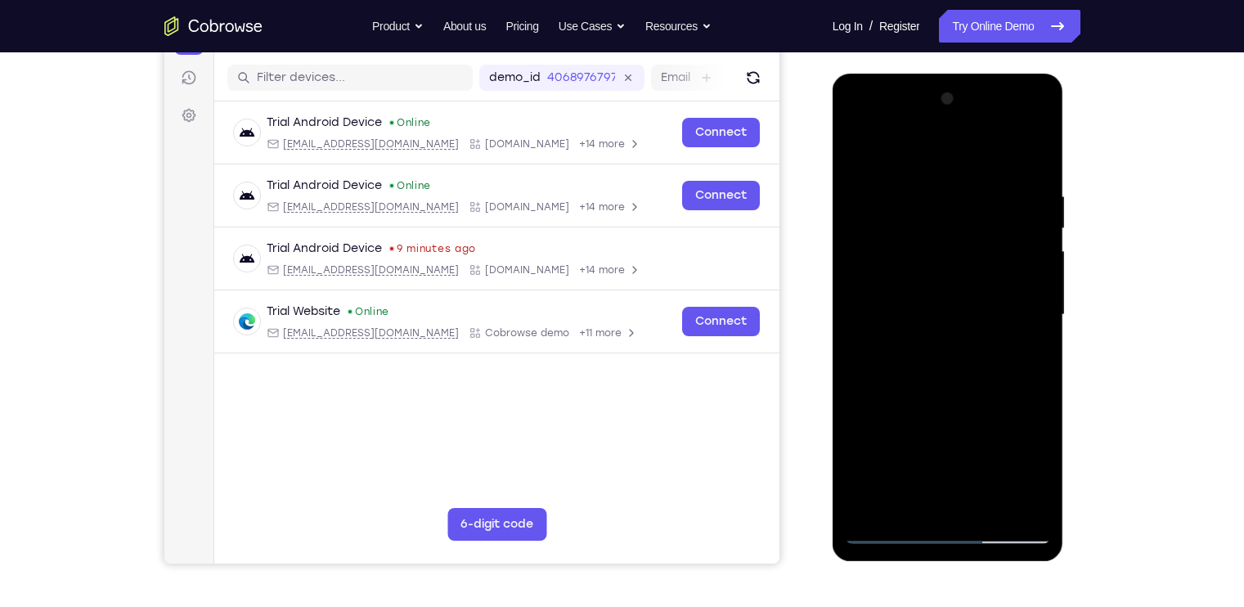
drag, startPoint x: 1014, startPoint y: 191, endPoint x: 912, endPoint y: 180, distance: 102.0
click at [912, 180] on div at bounding box center [948, 315] width 206 height 458
drag, startPoint x: 988, startPoint y: 179, endPoint x: 848, endPoint y: 196, distance: 140.9
click at [848, 196] on div at bounding box center [948, 315] width 206 height 458
drag, startPoint x: 1001, startPoint y: 183, endPoint x: 842, endPoint y: 196, distance: 160.0
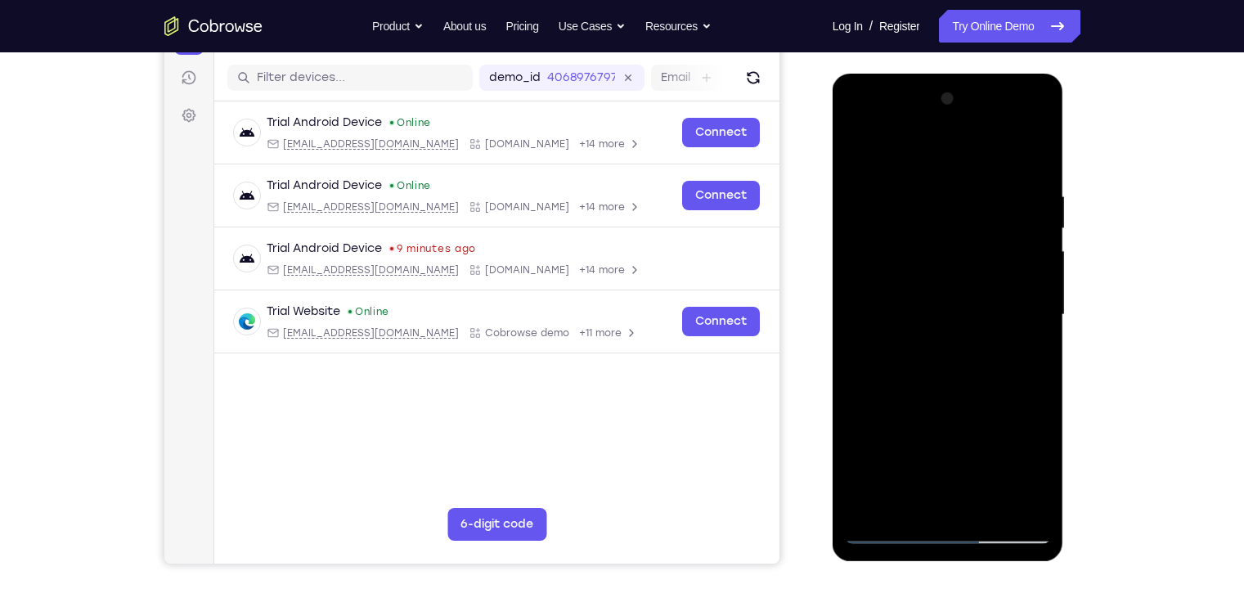
click at [842, 196] on div at bounding box center [949, 318] width 232 height 488
click at [909, 190] on div at bounding box center [948, 315] width 206 height 458
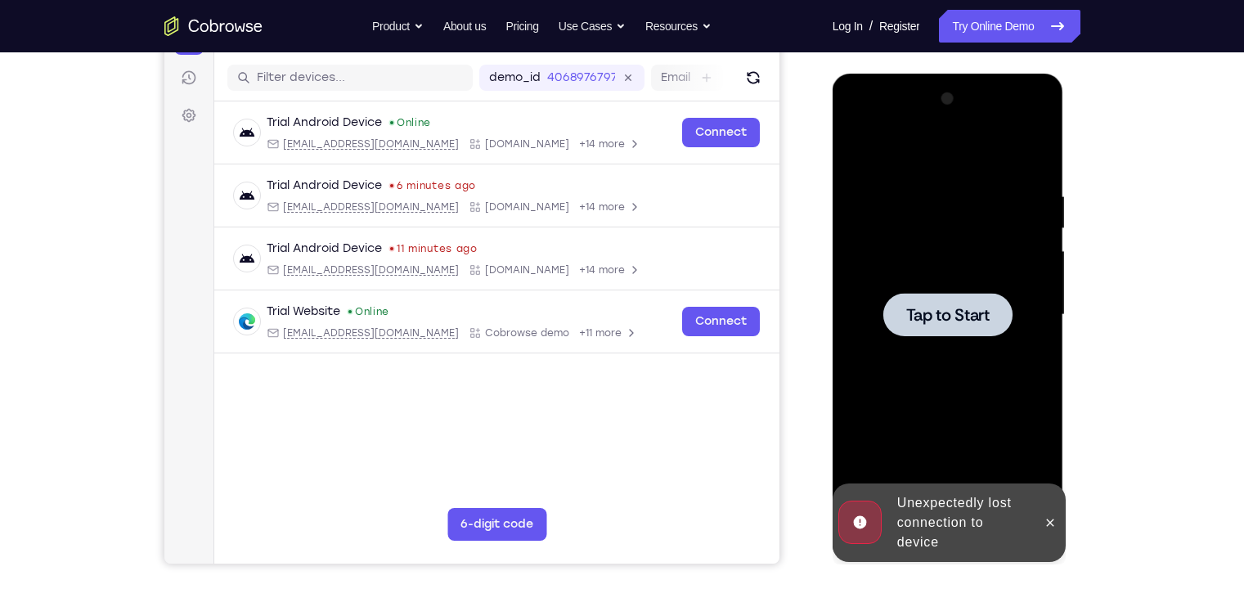
click at [956, 277] on div at bounding box center [948, 315] width 206 height 458
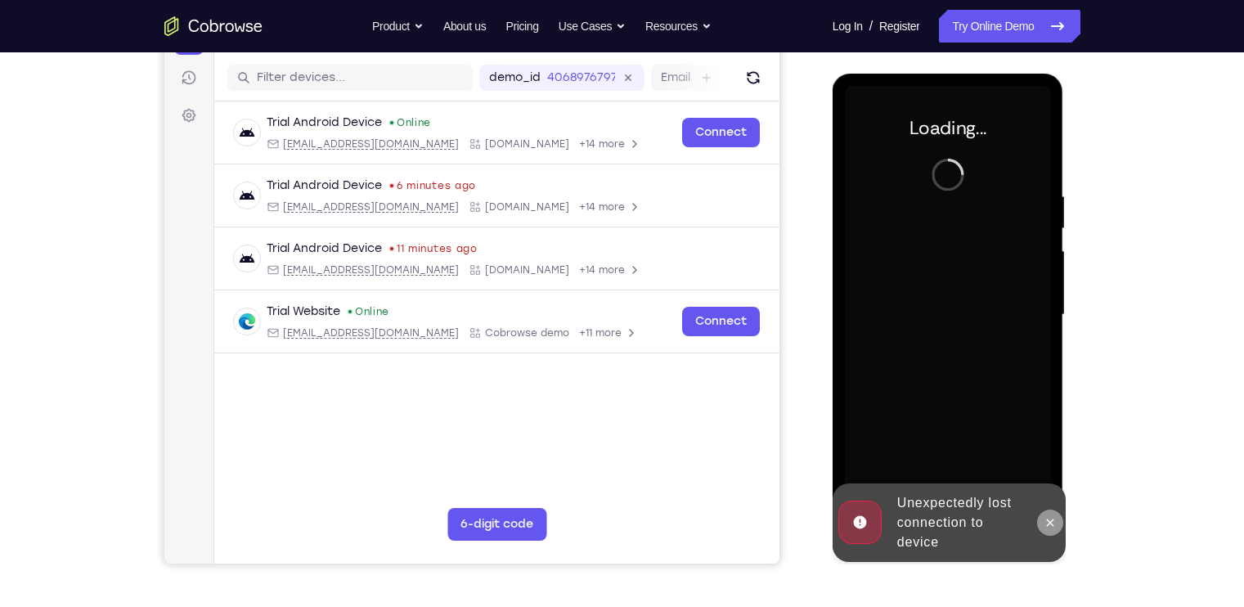
click at [987, 485] on button at bounding box center [1050, 523] width 26 height 26
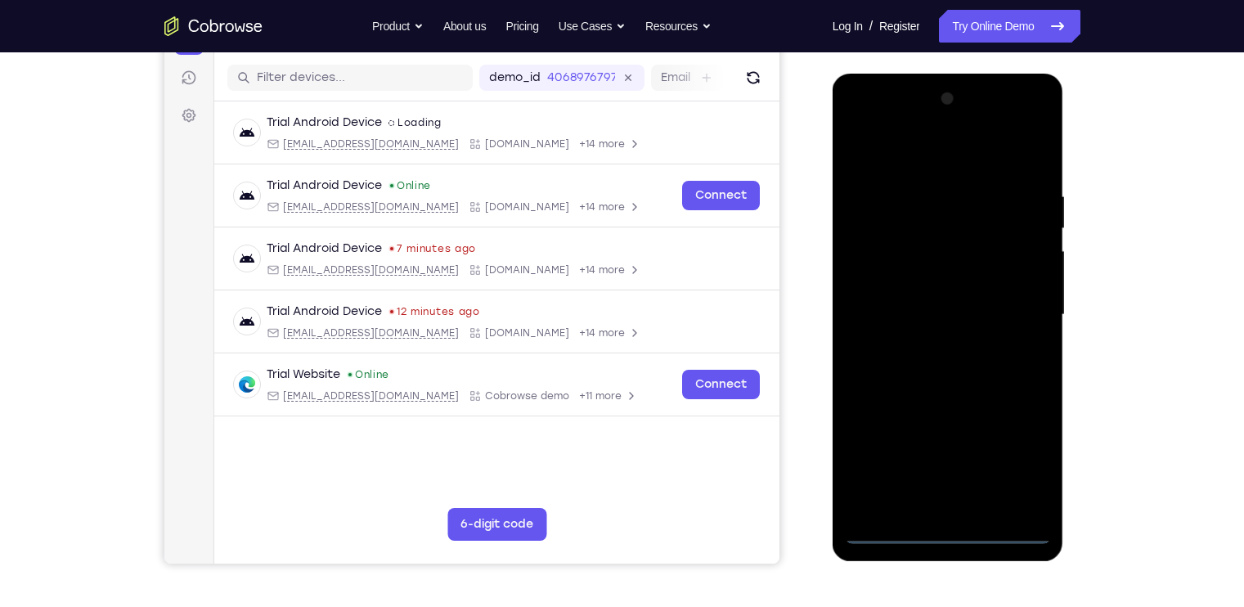
click at [891, 485] on div at bounding box center [948, 315] width 206 height 458
click at [893, 485] on div at bounding box center [948, 315] width 206 height 458
click at [987, 464] on div at bounding box center [948, 315] width 206 height 458
click at [916, 153] on div at bounding box center [948, 315] width 206 height 458
click at [987, 311] on div at bounding box center [948, 315] width 206 height 458
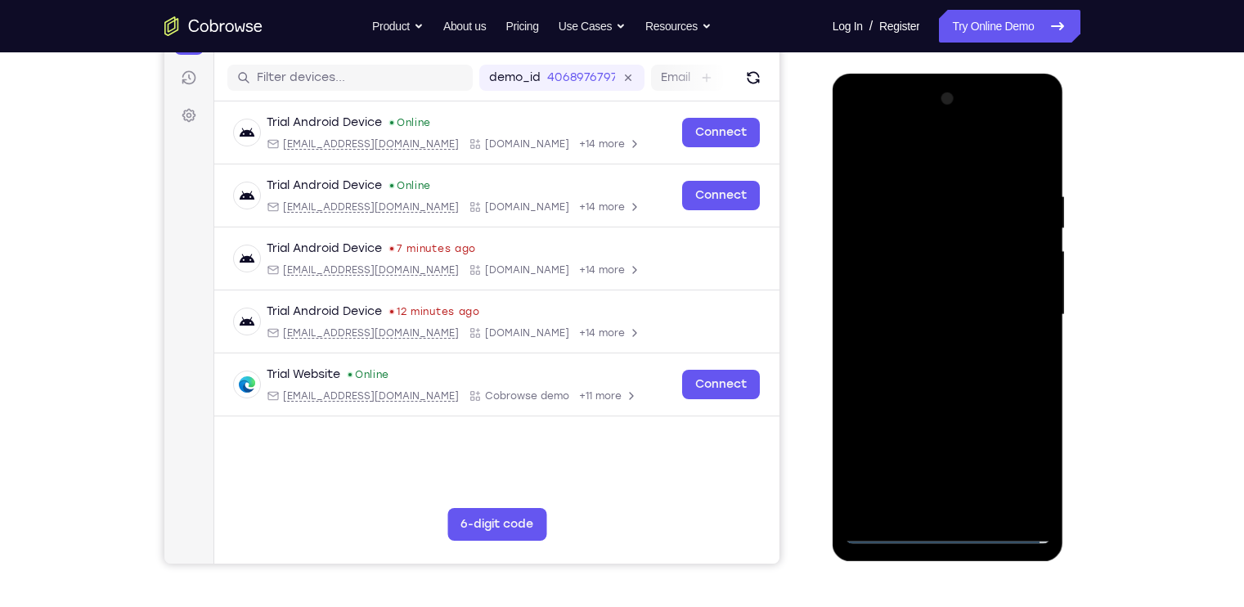
click at [924, 343] on div at bounding box center [948, 315] width 206 height 458
click at [933, 293] on div at bounding box center [948, 315] width 206 height 458
click at [918, 277] on div at bounding box center [948, 315] width 206 height 458
click at [885, 214] on div at bounding box center [948, 315] width 206 height 458
click at [987, 339] on div at bounding box center [948, 315] width 206 height 458
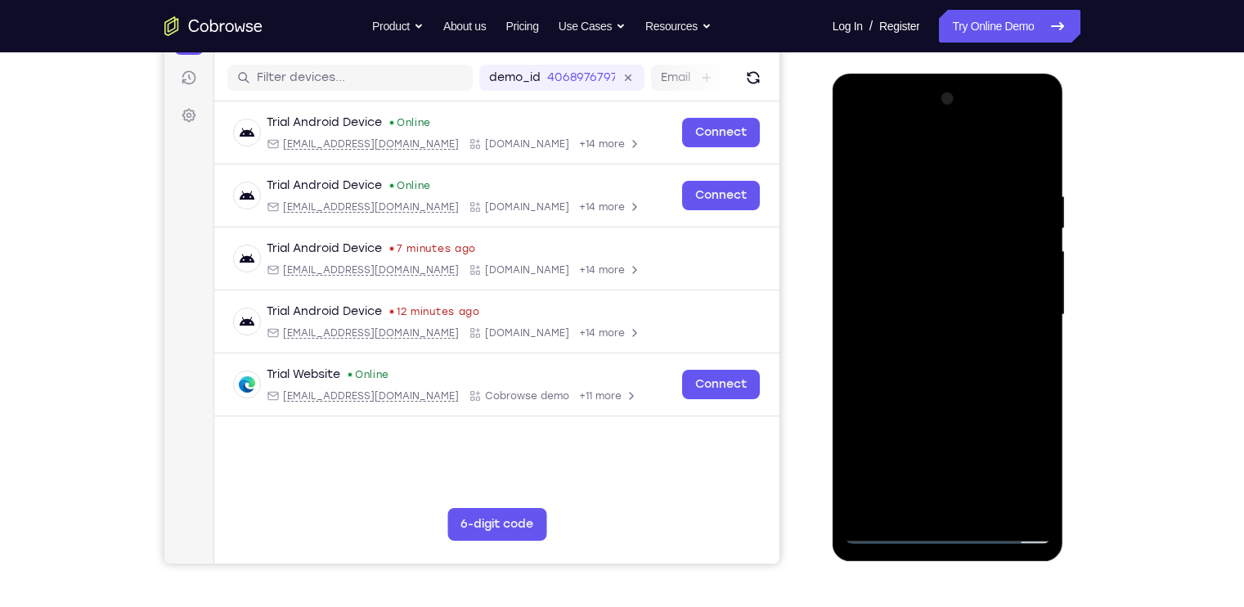
click at [898, 304] on div at bounding box center [948, 315] width 206 height 458
click at [888, 204] on div at bounding box center [948, 315] width 206 height 458
click at [916, 365] on div at bounding box center [948, 315] width 206 height 458
click at [944, 389] on div at bounding box center [948, 315] width 206 height 458
click at [906, 485] on div at bounding box center [948, 315] width 206 height 458
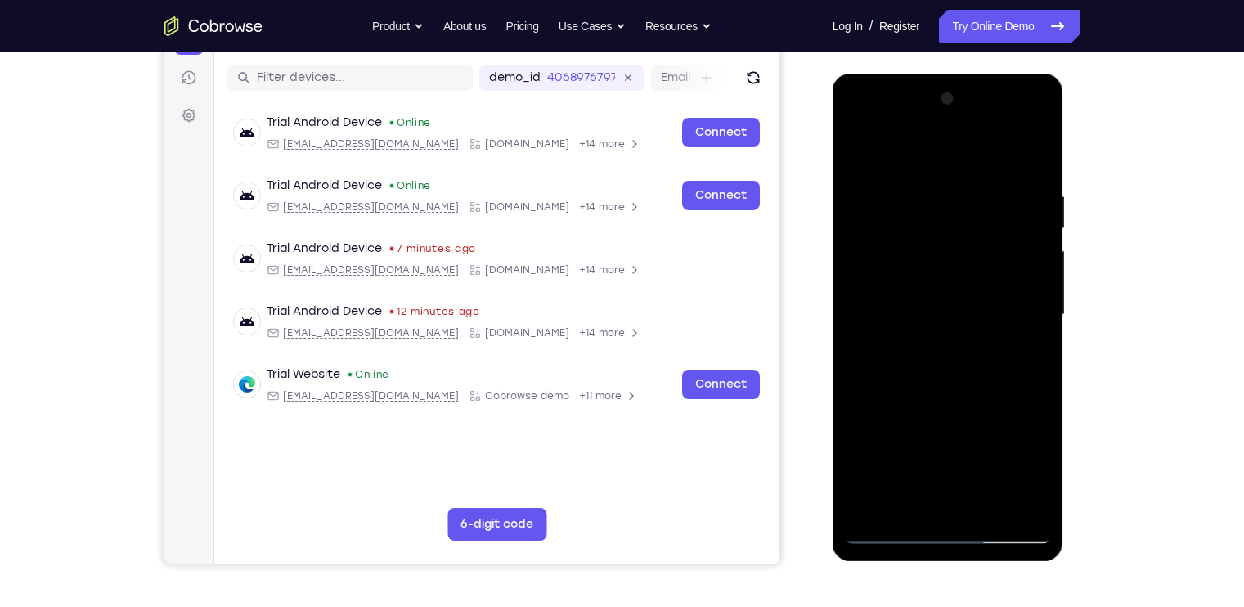
click at [899, 154] on div at bounding box center [948, 315] width 206 height 458
click at [960, 232] on div at bounding box center [948, 315] width 206 height 458
click at [863, 150] on div at bounding box center [948, 315] width 206 height 458
click at [959, 185] on div at bounding box center [948, 315] width 206 height 458
click at [875, 186] on div at bounding box center [948, 315] width 206 height 458
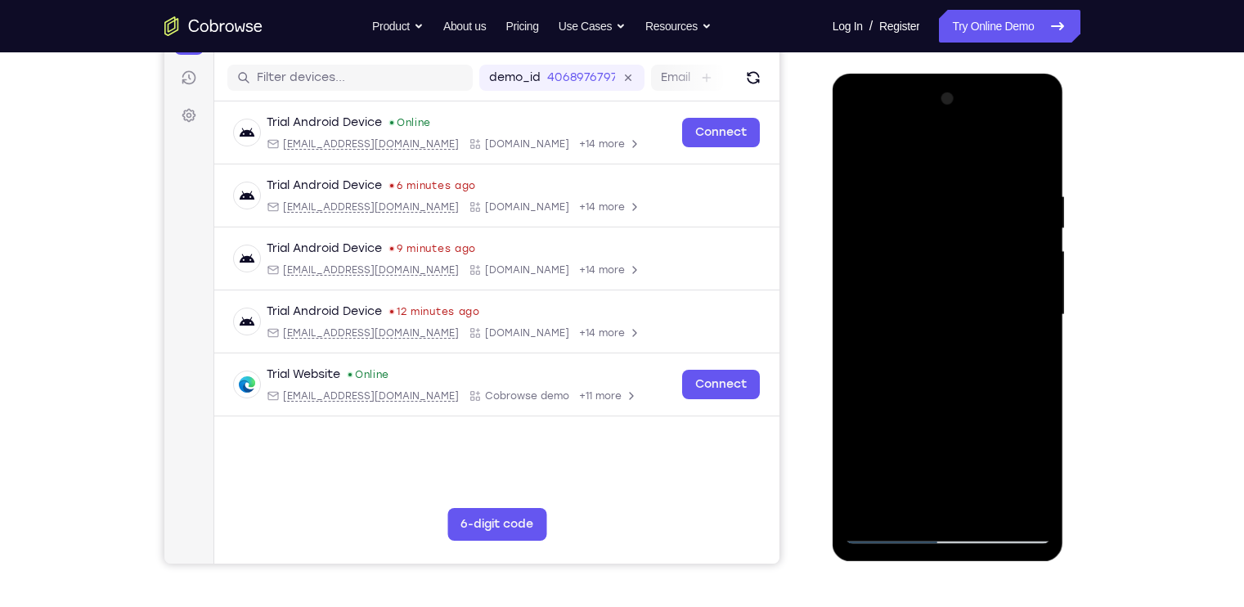
click at [987, 157] on div at bounding box center [948, 315] width 206 height 458
click at [877, 485] on div at bounding box center [948, 315] width 206 height 458
click at [912, 485] on div at bounding box center [948, 315] width 206 height 458
click at [916, 149] on div at bounding box center [948, 315] width 206 height 458
click at [987, 151] on div at bounding box center [948, 315] width 206 height 458
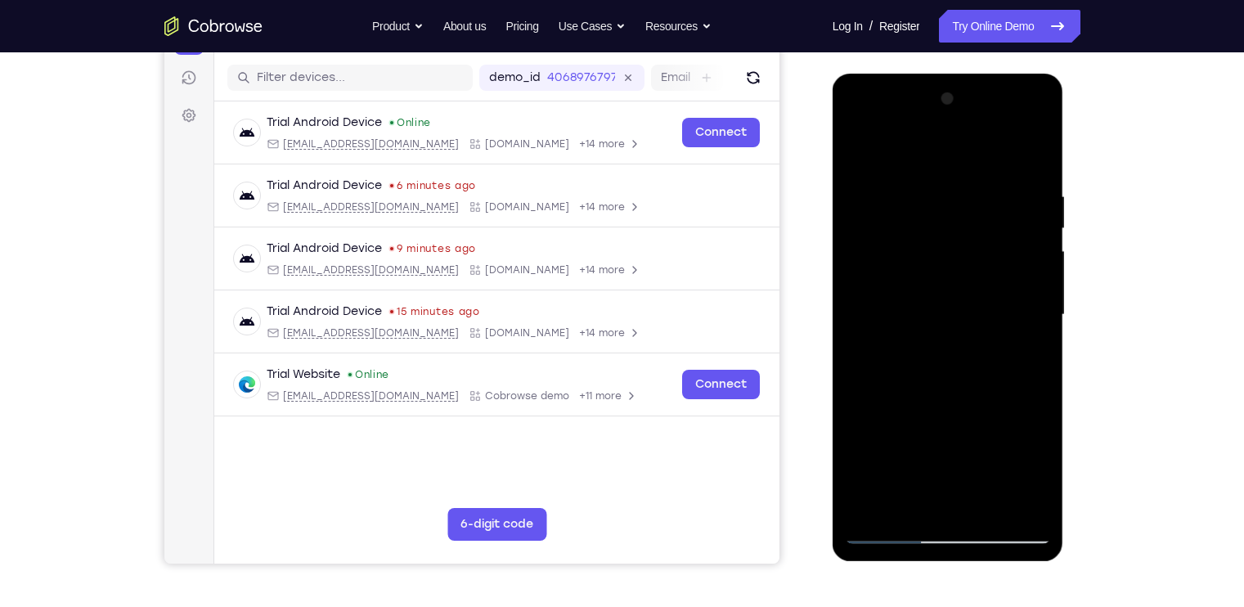
click at [987, 200] on div at bounding box center [948, 315] width 206 height 458
click at [948, 146] on div at bounding box center [948, 315] width 206 height 458
click at [867, 181] on div at bounding box center [948, 315] width 206 height 458
click at [987, 148] on div at bounding box center [948, 315] width 206 height 458
click at [987, 151] on div at bounding box center [948, 315] width 206 height 458
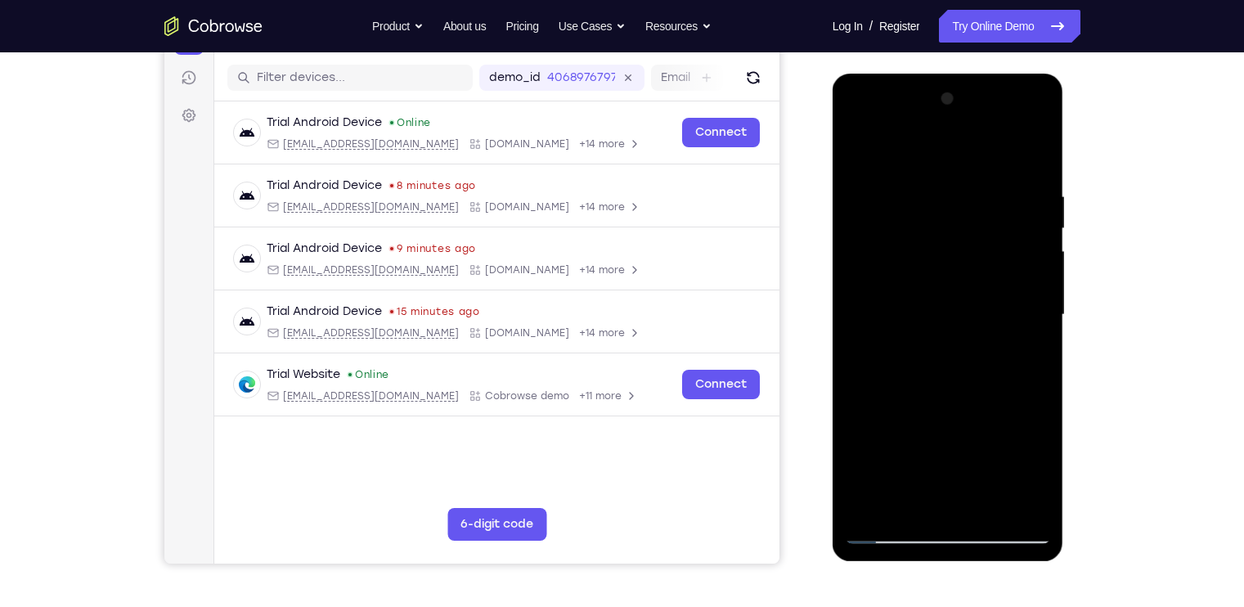
click at [987, 485] on div at bounding box center [948, 315] width 206 height 458
click at [945, 397] on div at bounding box center [948, 315] width 206 height 458
click at [955, 302] on div at bounding box center [948, 315] width 206 height 458
click at [987, 354] on div at bounding box center [948, 315] width 206 height 458
click at [987, 358] on div at bounding box center [948, 315] width 206 height 458
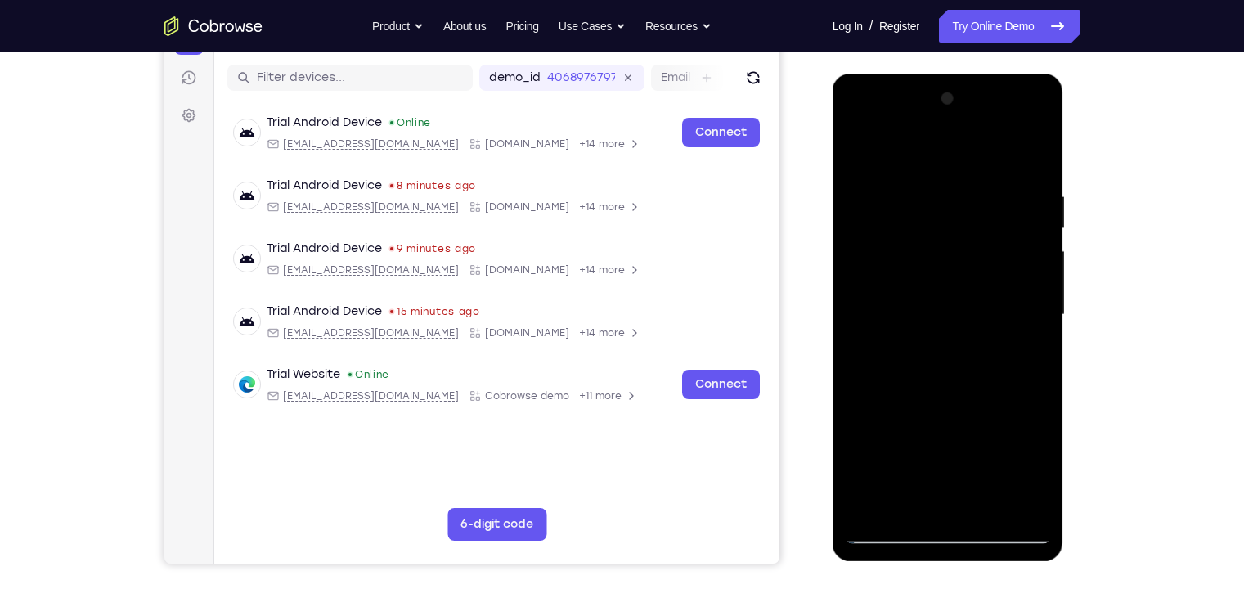
click at [987, 351] on div at bounding box center [948, 315] width 206 height 458
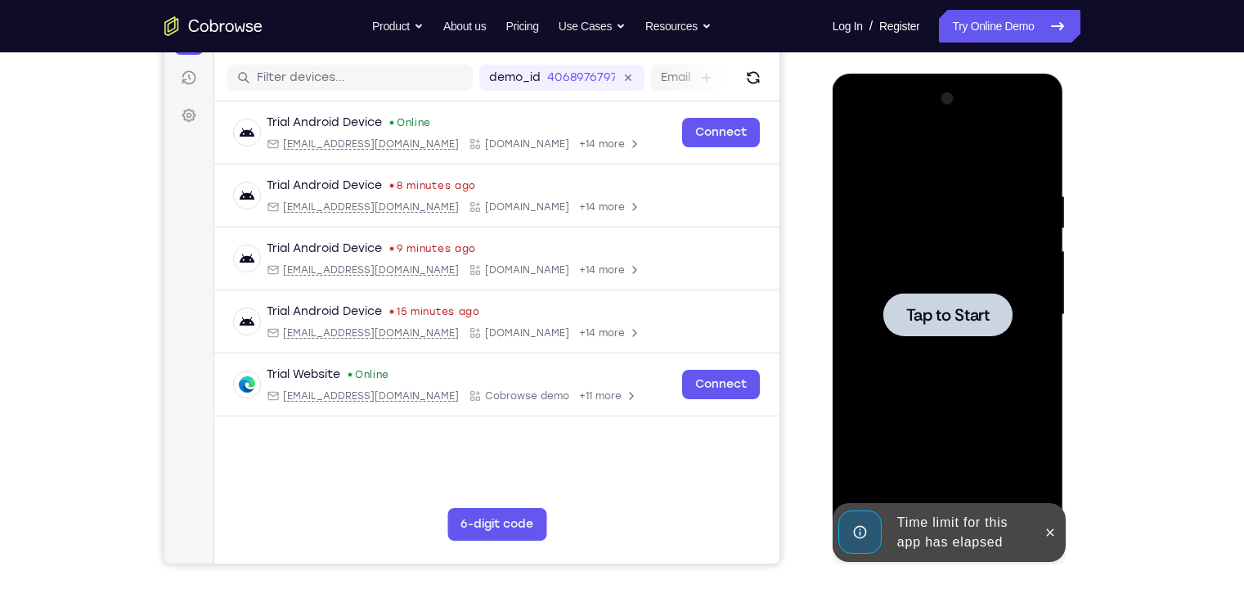
click at [969, 320] on span "Tap to Start" at bounding box center [948, 315] width 83 height 16
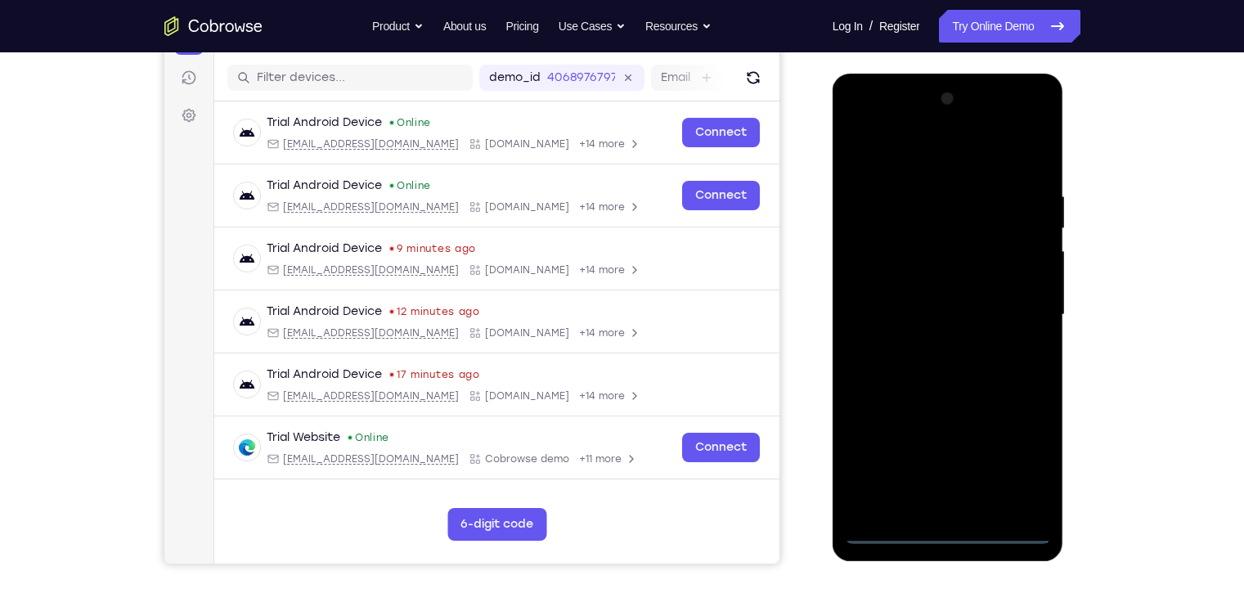
click at [889, 485] on div at bounding box center [948, 315] width 206 height 458
click at [987, 448] on div at bounding box center [948, 315] width 206 height 458
click at [914, 149] on div at bounding box center [948, 315] width 206 height 458
click at [987, 311] on div at bounding box center [948, 315] width 206 height 458
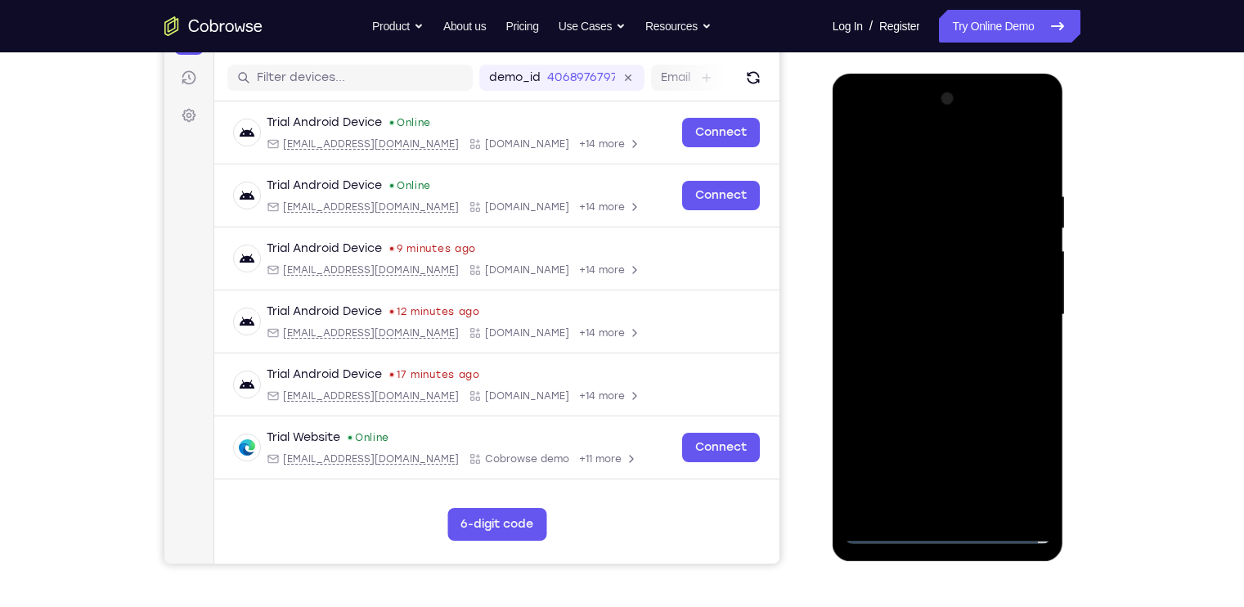
click at [933, 351] on div at bounding box center [948, 315] width 206 height 458
click at [937, 285] on div at bounding box center [948, 315] width 206 height 458
click at [892, 307] on div at bounding box center [948, 315] width 206 height 458
click at [987, 299] on div at bounding box center [948, 315] width 206 height 458
click at [892, 301] on div at bounding box center [948, 315] width 206 height 458
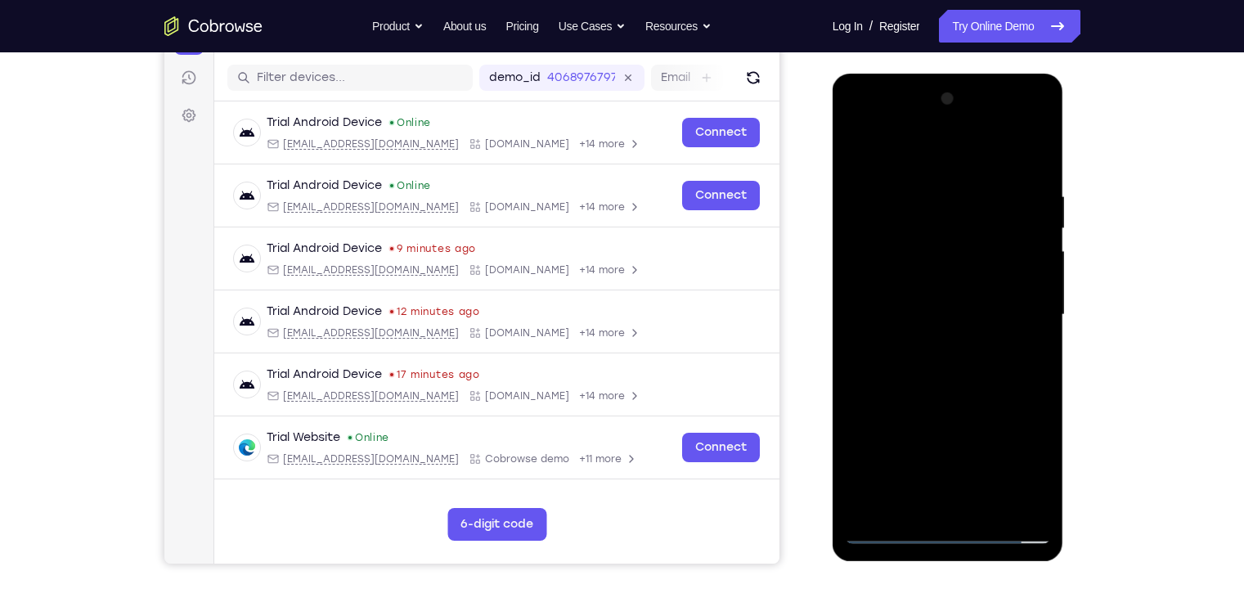
click at [981, 416] on div at bounding box center [948, 315] width 206 height 458
click at [987, 425] on div at bounding box center [948, 315] width 206 height 458
click at [987, 400] on div at bounding box center [948, 315] width 206 height 458
click at [977, 396] on div at bounding box center [948, 315] width 206 height 458
click at [987, 485] on div at bounding box center [948, 315] width 206 height 458
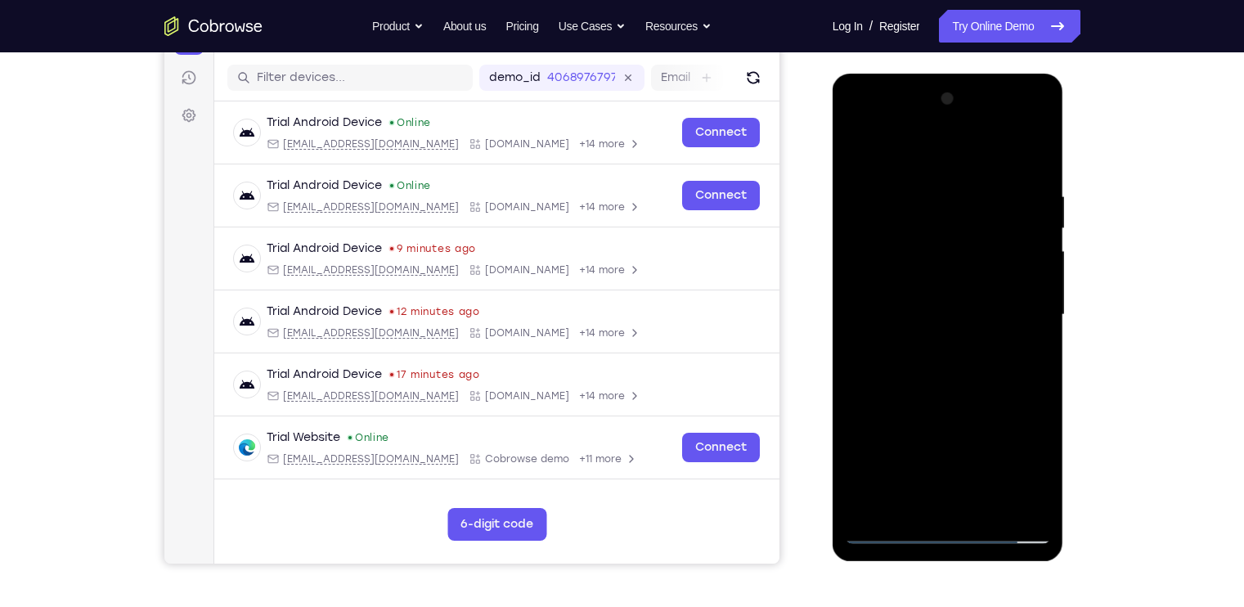
click at [975, 412] on div at bounding box center [948, 315] width 206 height 458
drag, startPoint x: 936, startPoint y: 416, endPoint x: 908, endPoint y: 416, distance: 27.8
click at [908, 416] on div at bounding box center [948, 315] width 206 height 458
drag, startPoint x: 900, startPoint y: 392, endPoint x: 937, endPoint y: 381, distance: 38.3
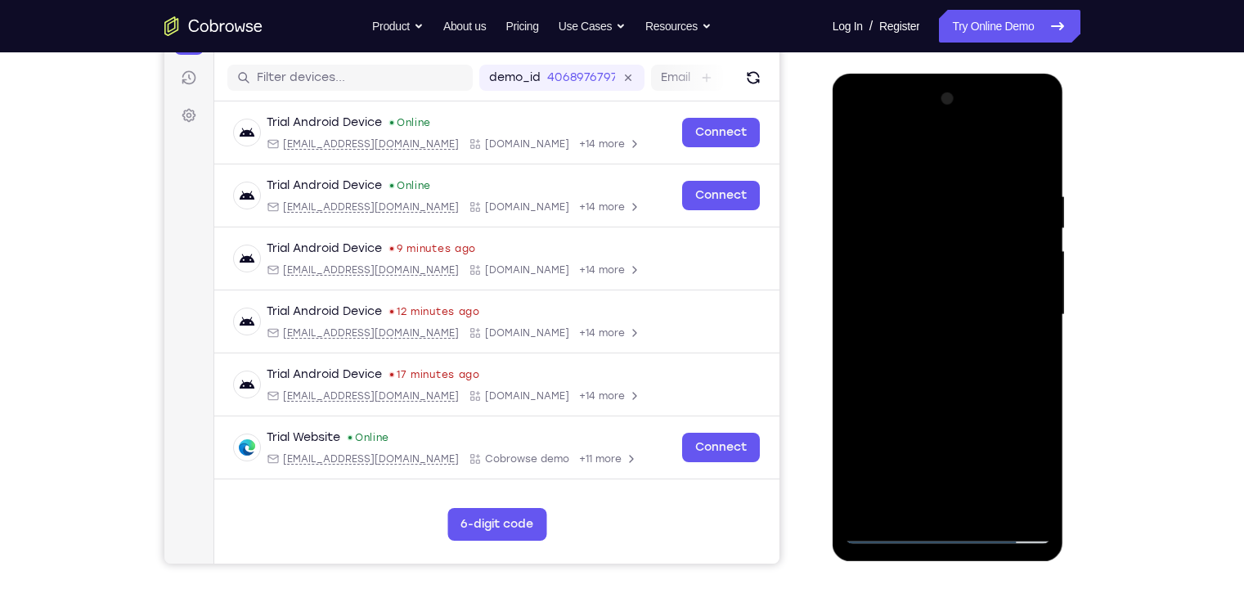
click at [937, 381] on div at bounding box center [948, 315] width 206 height 458
click at [958, 385] on div at bounding box center [948, 315] width 206 height 458
drag, startPoint x: 994, startPoint y: 397, endPoint x: 1001, endPoint y: 425, distance: 28.8
click at [987, 425] on div at bounding box center [948, 315] width 206 height 458
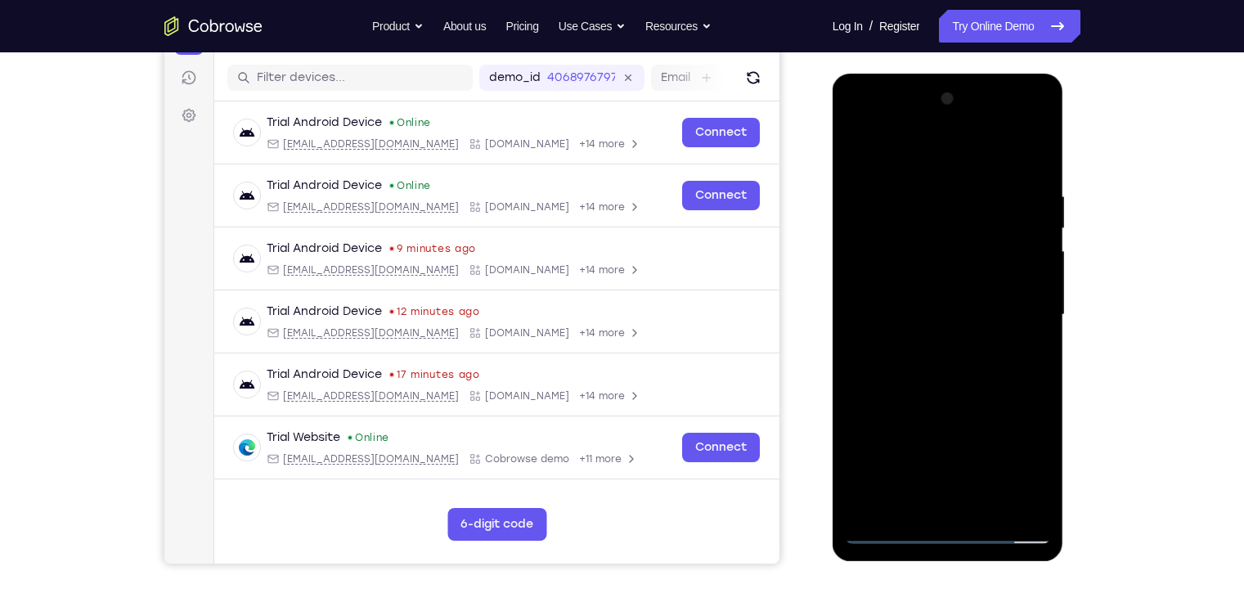
click at [987, 425] on div at bounding box center [948, 315] width 206 height 458
click at [987, 485] on div at bounding box center [948, 315] width 206 height 458
click at [957, 453] on div at bounding box center [948, 315] width 206 height 458
click at [939, 453] on div at bounding box center [948, 315] width 206 height 458
click at [929, 416] on div at bounding box center [948, 315] width 206 height 458
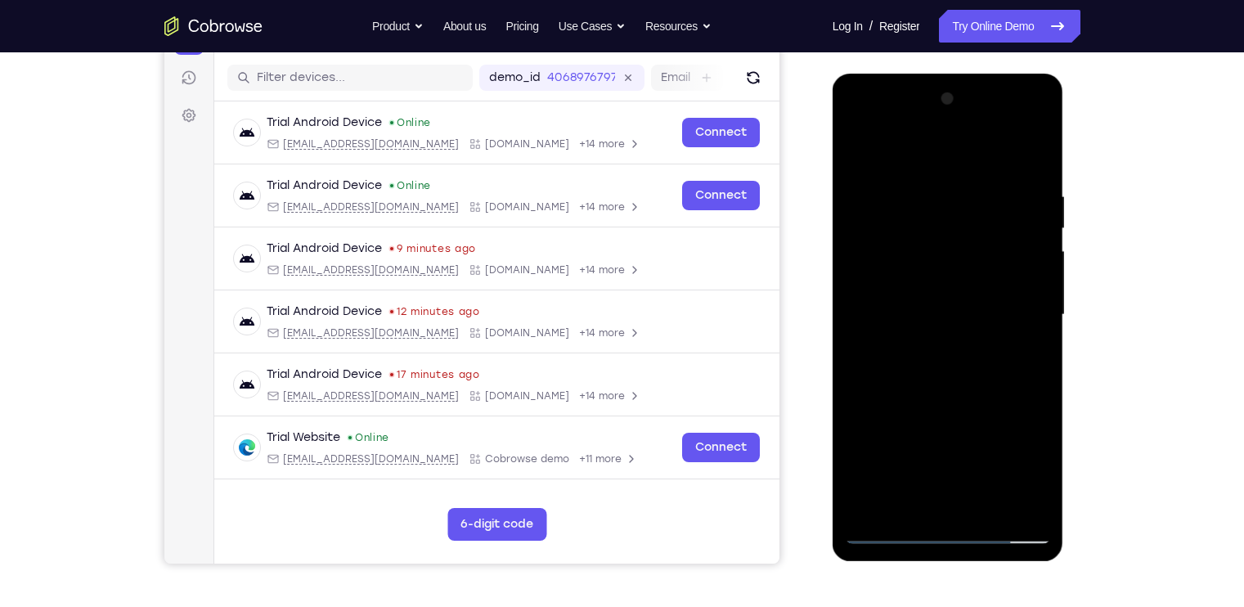
click at [957, 418] on div at bounding box center [948, 315] width 206 height 458
click at [987, 443] on div at bounding box center [948, 315] width 206 height 458
click at [987, 421] on div at bounding box center [948, 315] width 206 height 458
click at [902, 461] on div at bounding box center [948, 315] width 206 height 458
click at [987, 485] on div at bounding box center [948, 315] width 206 height 458
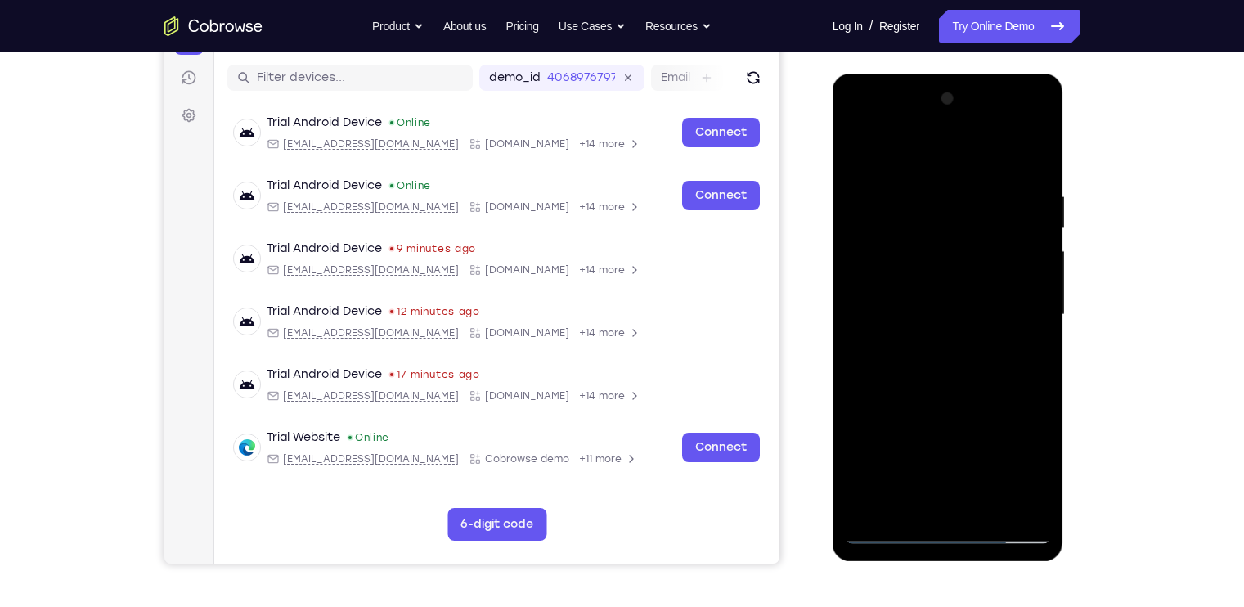
click at [956, 401] on div at bounding box center [948, 315] width 206 height 458
click at [958, 410] on div at bounding box center [948, 315] width 206 height 458
click at [944, 412] on div at bounding box center [948, 315] width 206 height 458
click at [930, 377] on div at bounding box center [948, 315] width 206 height 458
click at [987, 395] on div at bounding box center [948, 315] width 206 height 458
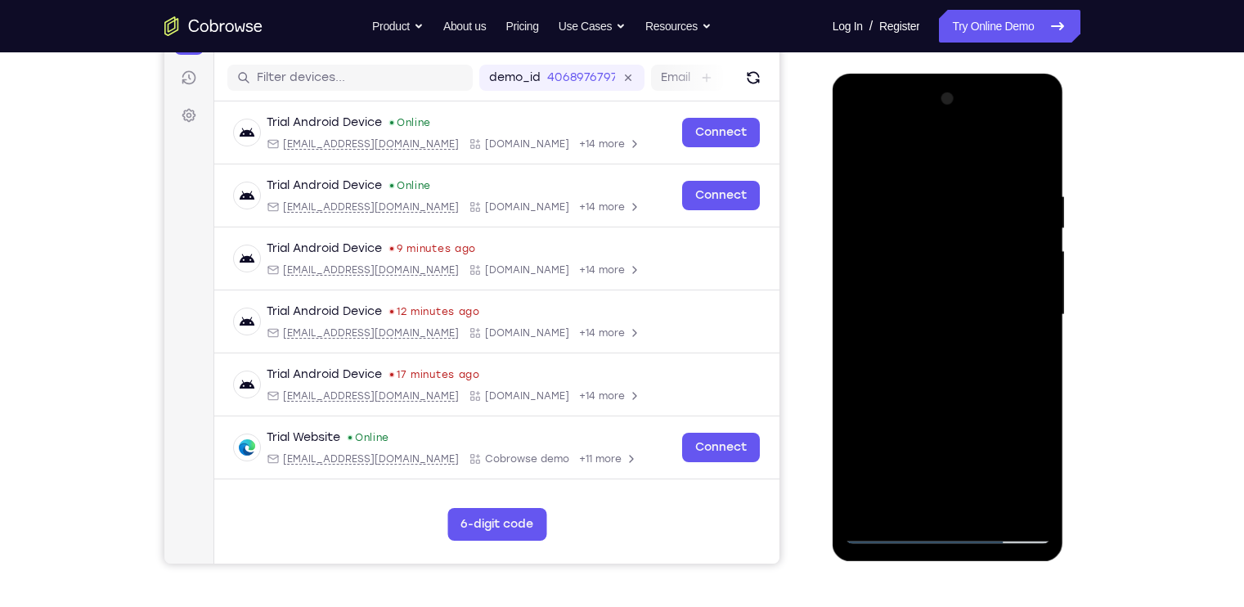
click at [987, 408] on div at bounding box center [948, 315] width 206 height 458
click at [974, 440] on div at bounding box center [948, 315] width 206 height 458
click at [985, 482] on div at bounding box center [948, 315] width 206 height 458
click at [953, 367] on div at bounding box center [948, 315] width 206 height 458
click at [960, 384] on div at bounding box center [948, 315] width 206 height 458
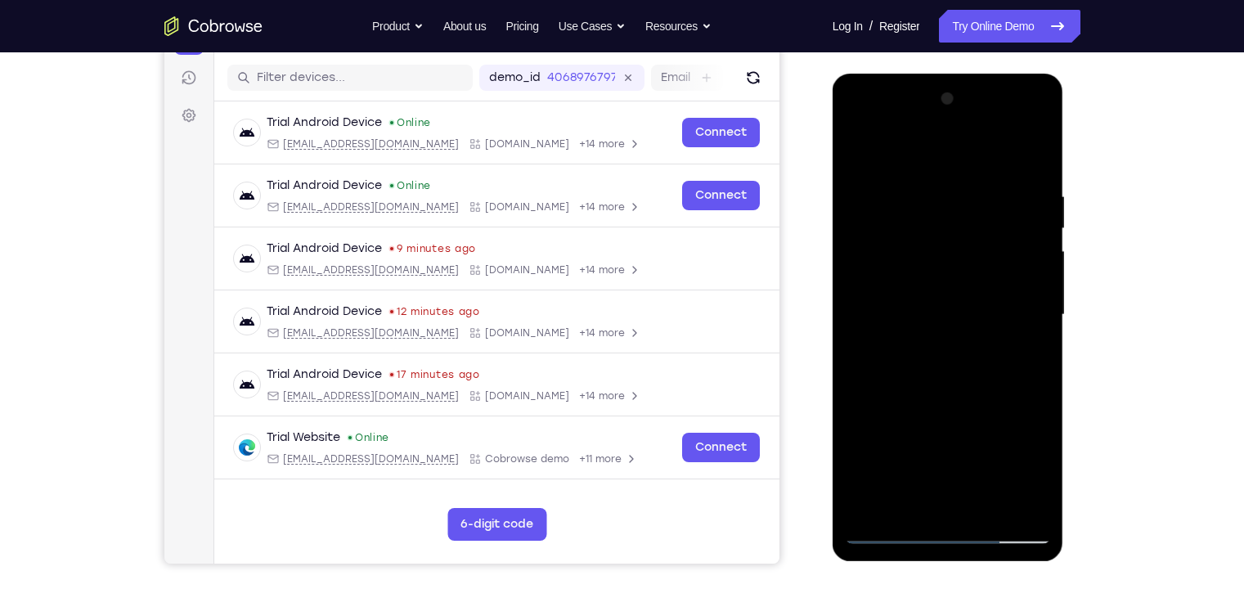
click at [965, 416] on div at bounding box center [948, 315] width 206 height 458
click at [963, 422] on div at bounding box center [948, 315] width 206 height 458
click at [987, 485] on div at bounding box center [948, 315] width 206 height 458
click at [962, 412] on div at bounding box center [948, 315] width 206 height 458
click at [987, 358] on div at bounding box center [948, 315] width 206 height 458
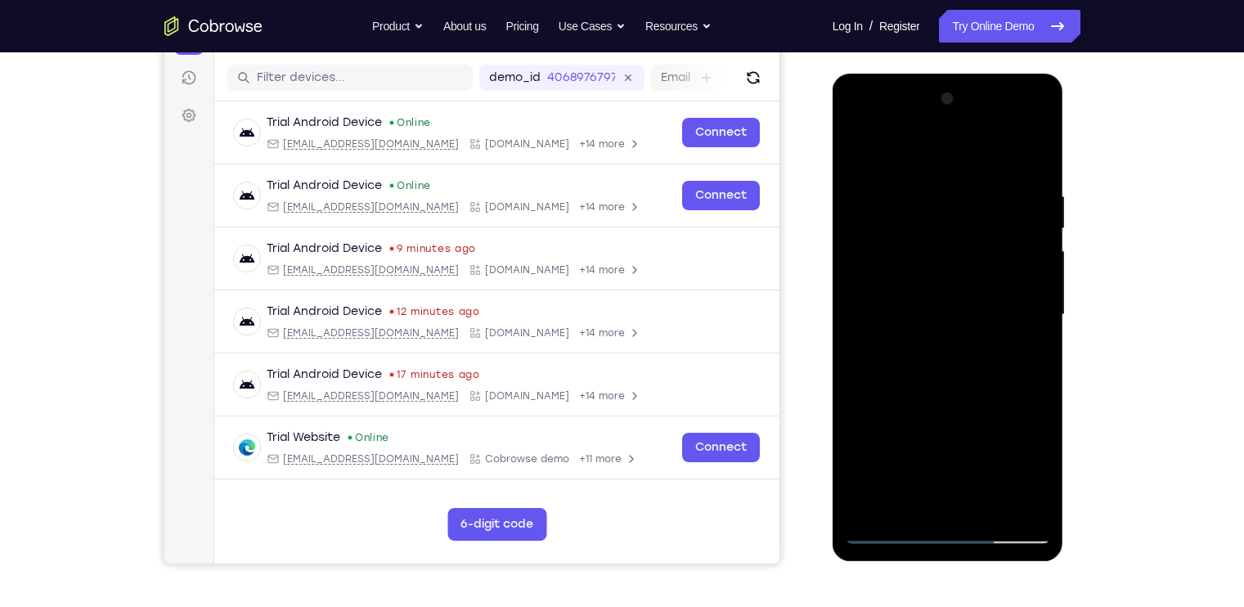
click at [906, 358] on div at bounding box center [948, 315] width 206 height 458
click at [987, 485] on div at bounding box center [948, 315] width 206 height 458
click at [932, 454] on div at bounding box center [948, 315] width 206 height 458
click at [987, 485] on div at bounding box center [948, 315] width 206 height 458
click at [963, 395] on div at bounding box center [948, 315] width 206 height 458
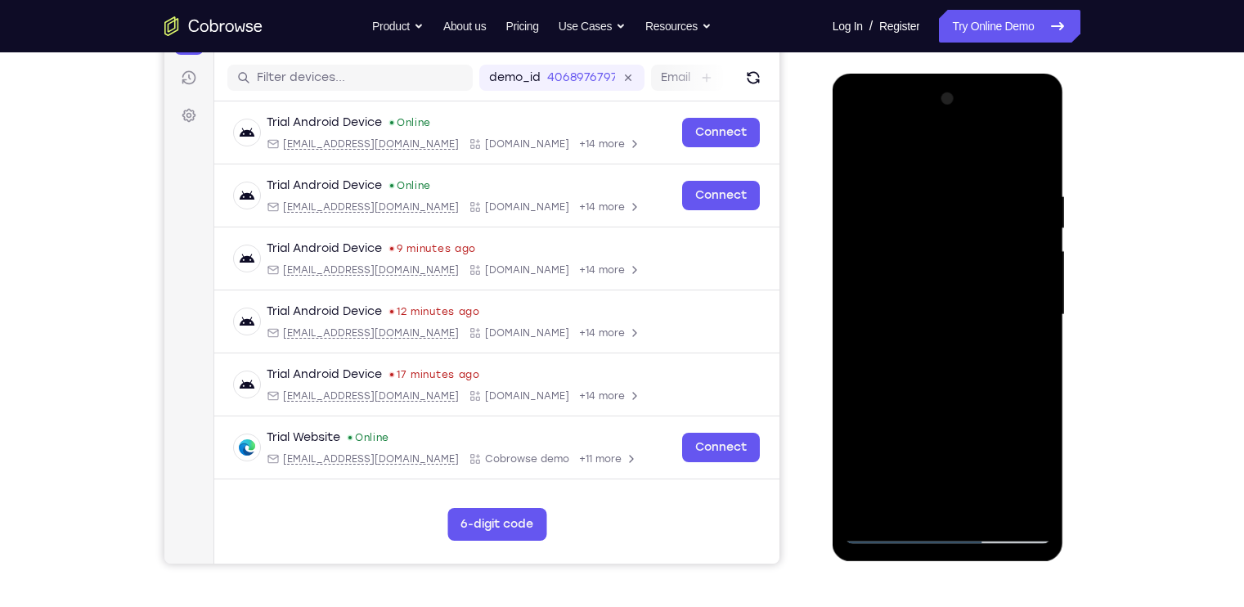
click at [972, 308] on div at bounding box center [948, 315] width 206 height 458
click at [987, 477] on div at bounding box center [948, 315] width 206 height 458
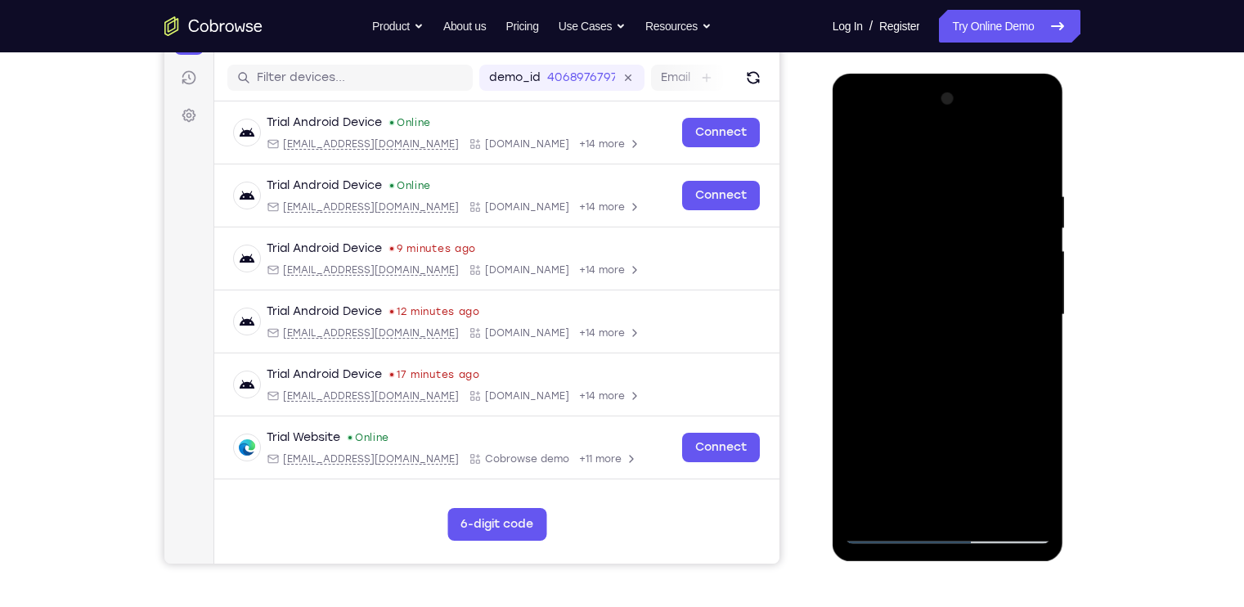
click at [987, 477] on div at bounding box center [948, 315] width 206 height 458
click at [987, 359] on div at bounding box center [948, 315] width 206 height 458
click at [867, 154] on div at bounding box center [948, 315] width 206 height 458
click at [954, 344] on div at bounding box center [948, 315] width 206 height 458
click at [987, 482] on div at bounding box center [948, 315] width 206 height 458
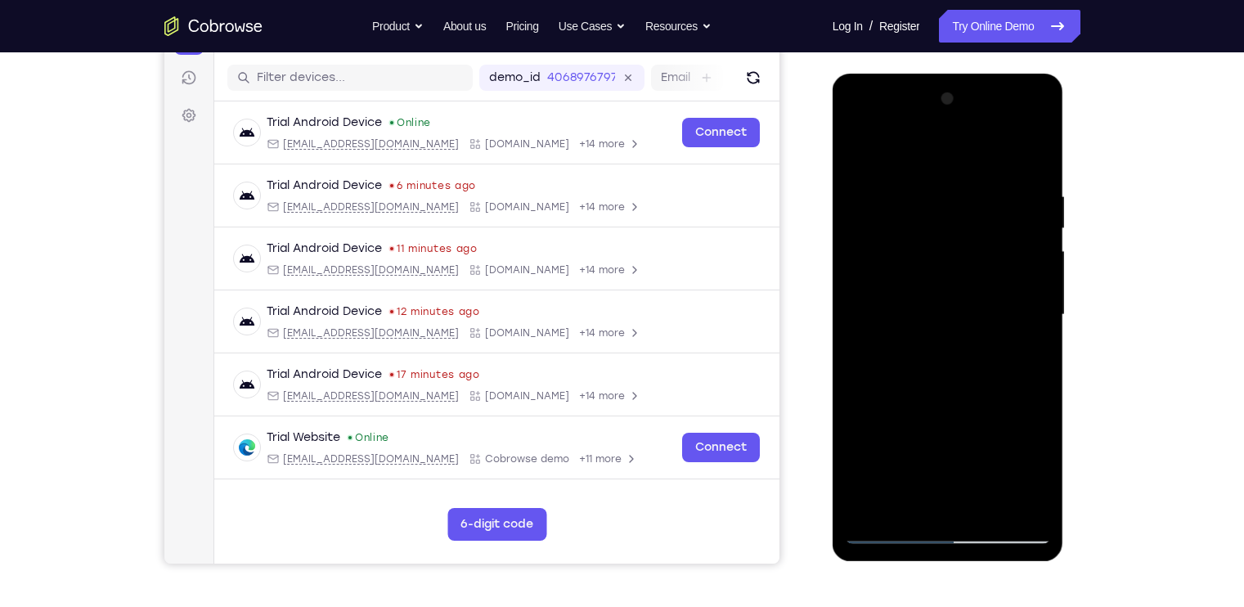
click at [987, 359] on div at bounding box center [948, 315] width 206 height 458
click at [861, 146] on div at bounding box center [948, 315] width 206 height 458
click at [953, 334] on div at bounding box center [948, 315] width 206 height 458
click at [987, 469] on div at bounding box center [948, 315] width 206 height 458
click at [987, 358] on div at bounding box center [948, 315] width 206 height 458
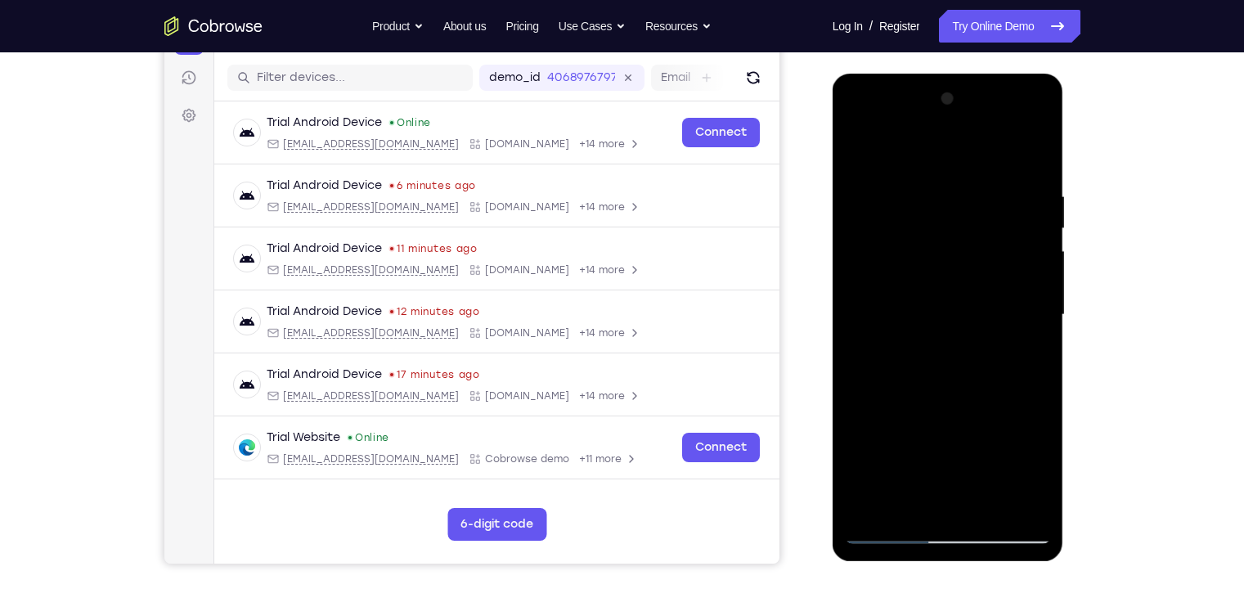
click at [987, 358] on div at bounding box center [948, 315] width 206 height 458
click at [987, 360] on div at bounding box center [948, 315] width 206 height 458
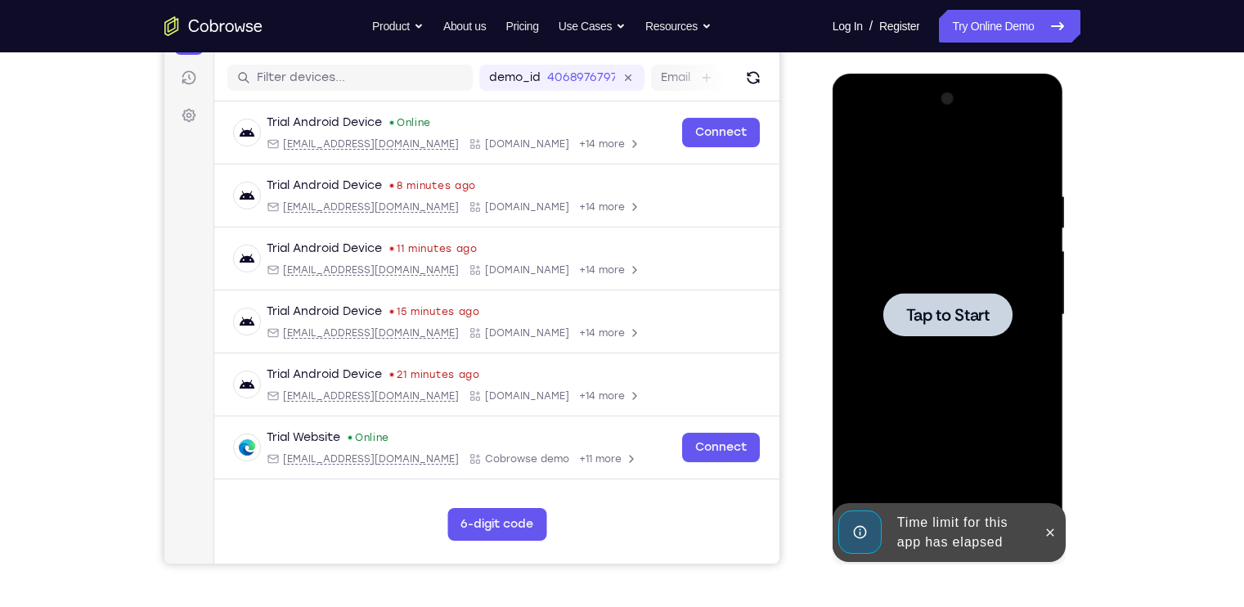
click at [914, 318] on span "Tap to Start" at bounding box center [948, 315] width 83 height 16
click at [987, 485] on button at bounding box center [1050, 533] width 26 height 26
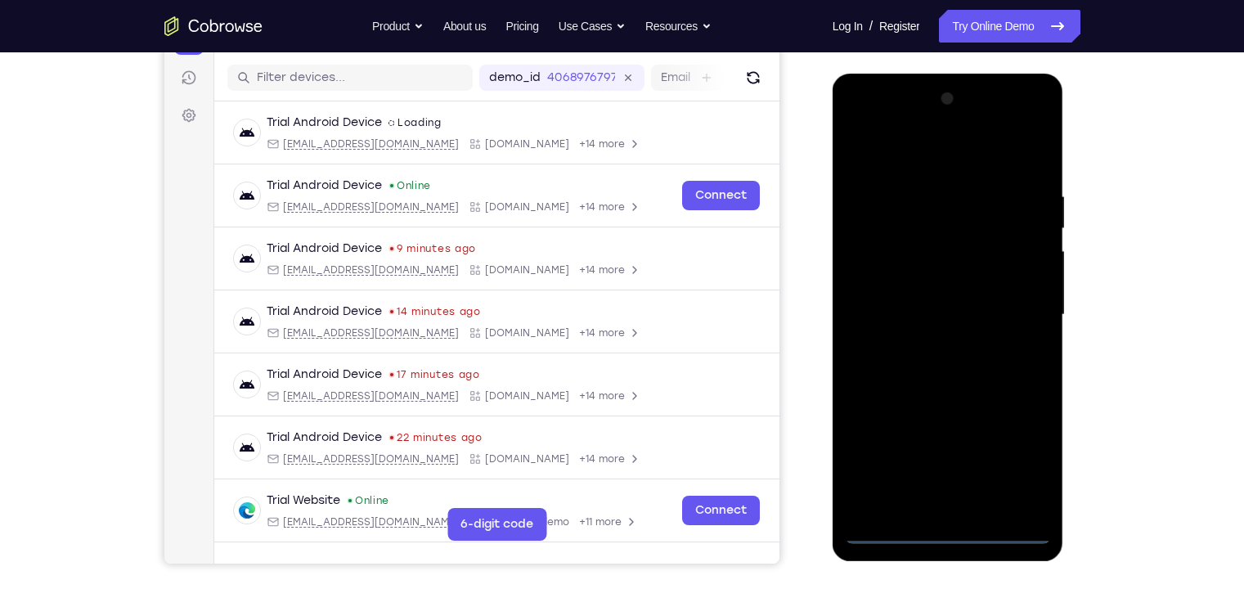
click at [893, 485] on div at bounding box center [948, 315] width 206 height 458
click at [886, 485] on div at bounding box center [948, 315] width 206 height 458
click at [987, 456] on div at bounding box center [948, 315] width 206 height 458
click at [947, 163] on div at bounding box center [948, 315] width 206 height 458
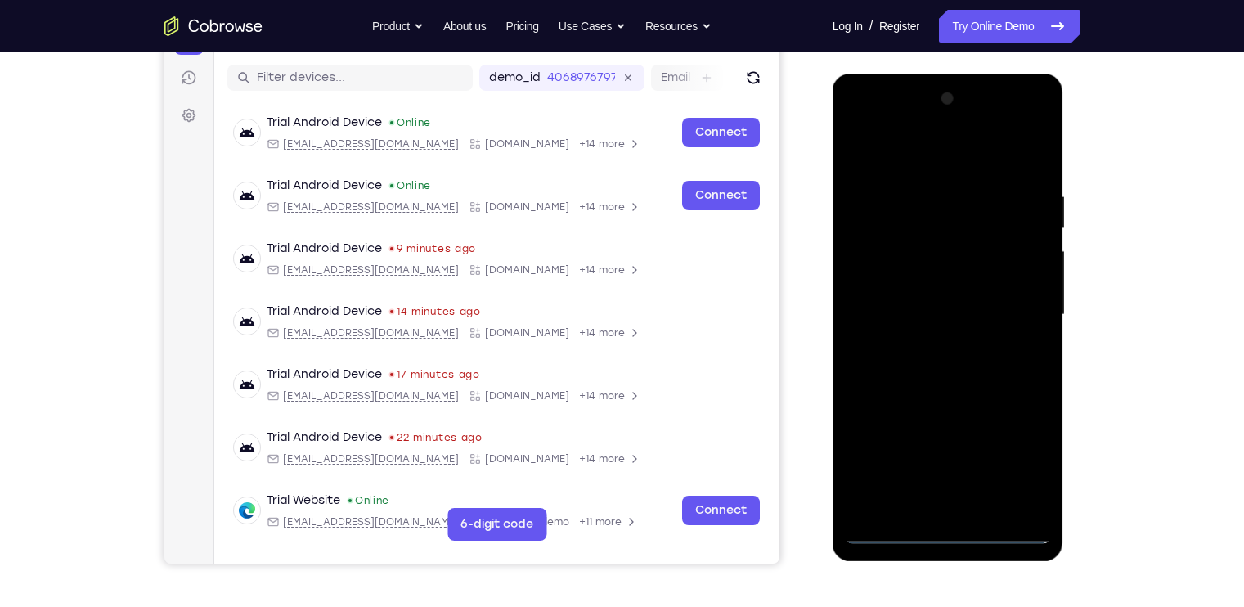
click at [987, 309] on div at bounding box center [948, 315] width 206 height 458
click at [925, 343] on div at bounding box center [948, 315] width 206 height 458
click at [930, 286] on div at bounding box center [948, 315] width 206 height 458
click at [920, 281] on div at bounding box center [948, 315] width 206 height 458
click at [912, 318] on div at bounding box center [948, 315] width 206 height 458
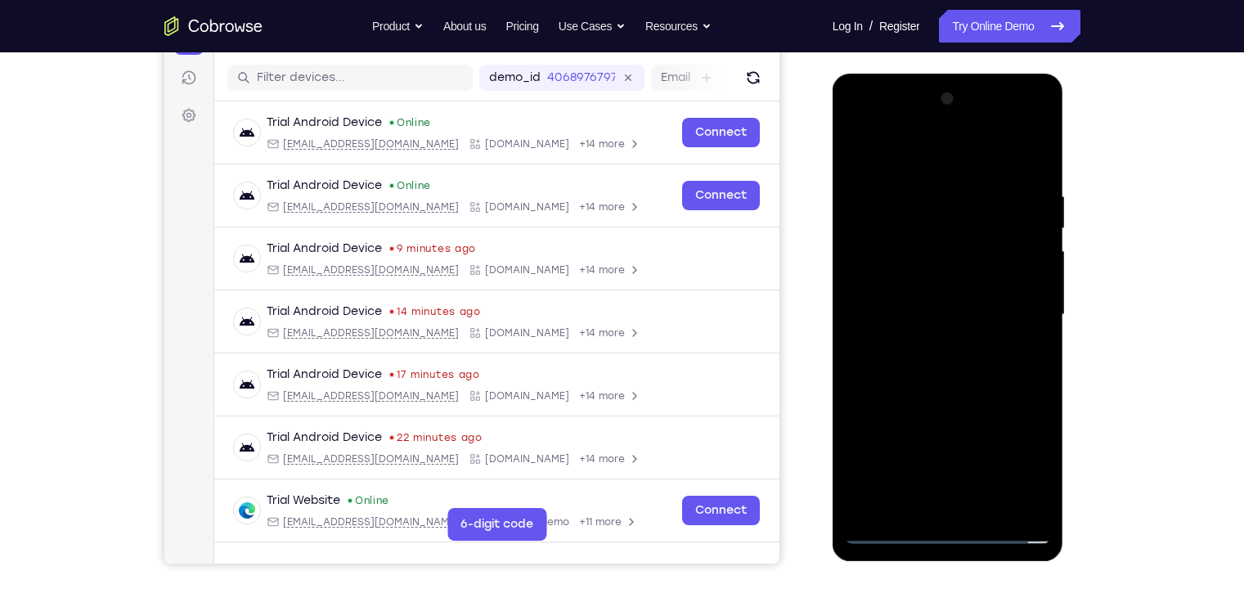
click at [912, 375] on div at bounding box center [948, 315] width 206 height 458
click at [943, 359] on div at bounding box center [948, 315] width 206 height 458
click at [961, 356] on div at bounding box center [948, 315] width 206 height 458
click at [952, 357] on div at bounding box center [948, 315] width 206 height 458
click at [945, 358] on div at bounding box center [948, 315] width 206 height 458
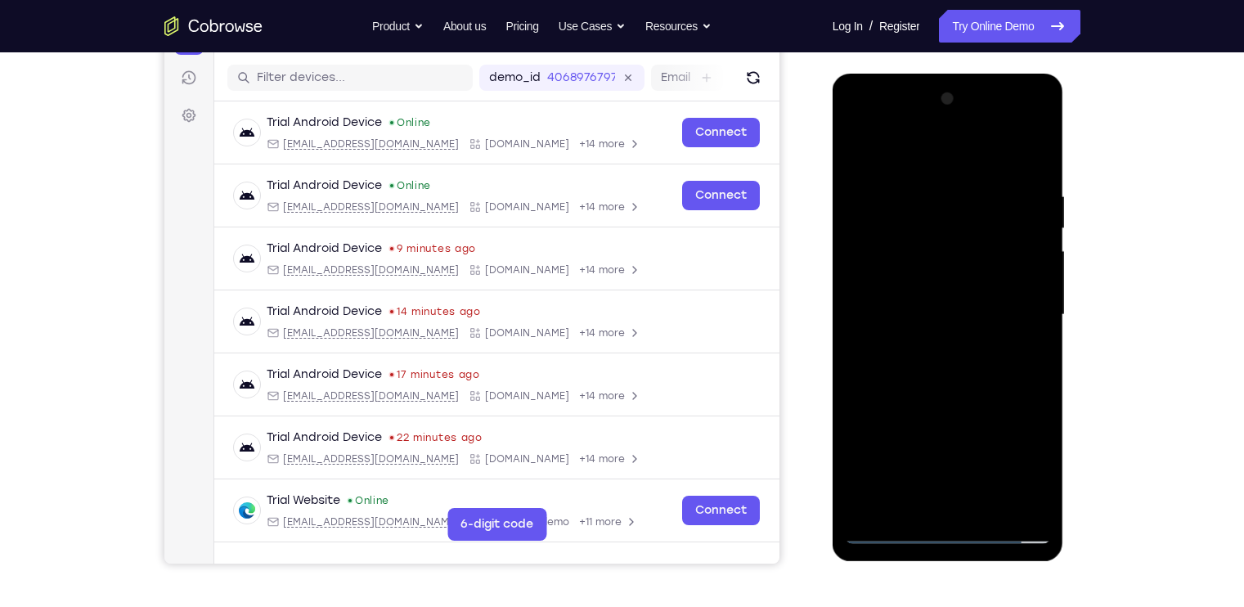
click at [986, 485] on div at bounding box center [948, 315] width 206 height 458
click at [987, 485] on div at bounding box center [948, 315] width 206 height 458
click at [961, 394] on div at bounding box center [948, 315] width 206 height 458
click at [952, 307] on div at bounding box center [948, 315] width 206 height 458
click at [987, 359] on div at bounding box center [948, 315] width 206 height 458
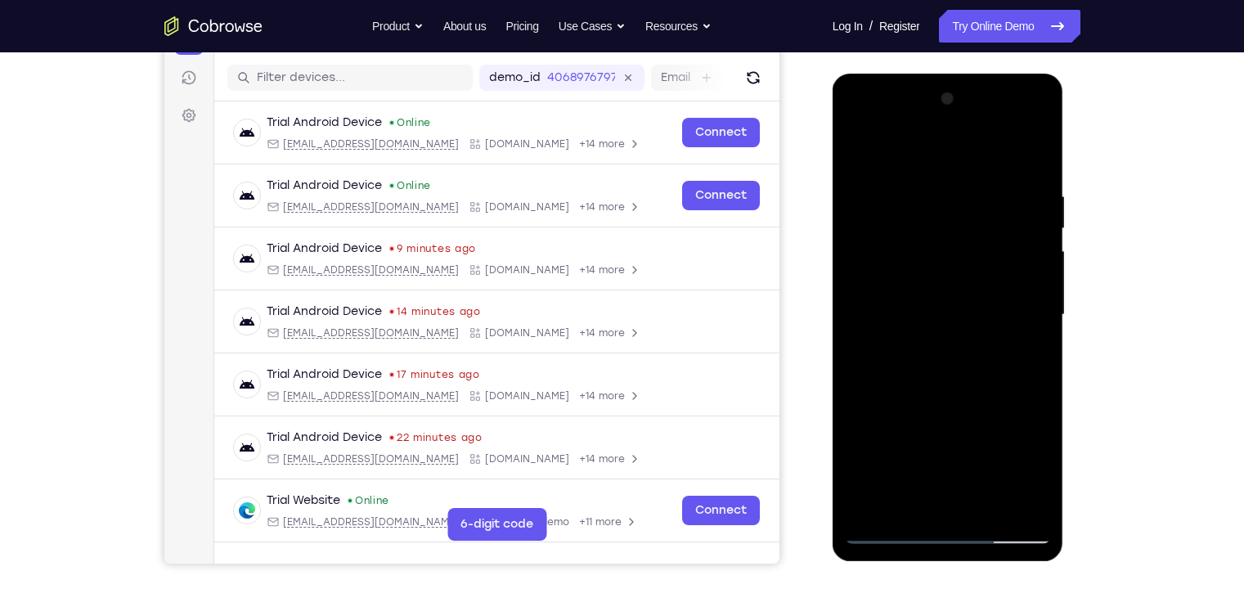
click at [987, 359] on div at bounding box center [948, 315] width 206 height 458
click at [857, 145] on div at bounding box center [948, 315] width 206 height 458
click at [860, 153] on div at bounding box center [948, 315] width 206 height 458
drag, startPoint x: 961, startPoint y: 352, endPoint x: 957, endPoint y: 303, distance: 49.3
click at [957, 303] on div at bounding box center [948, 315] width 206 height 458
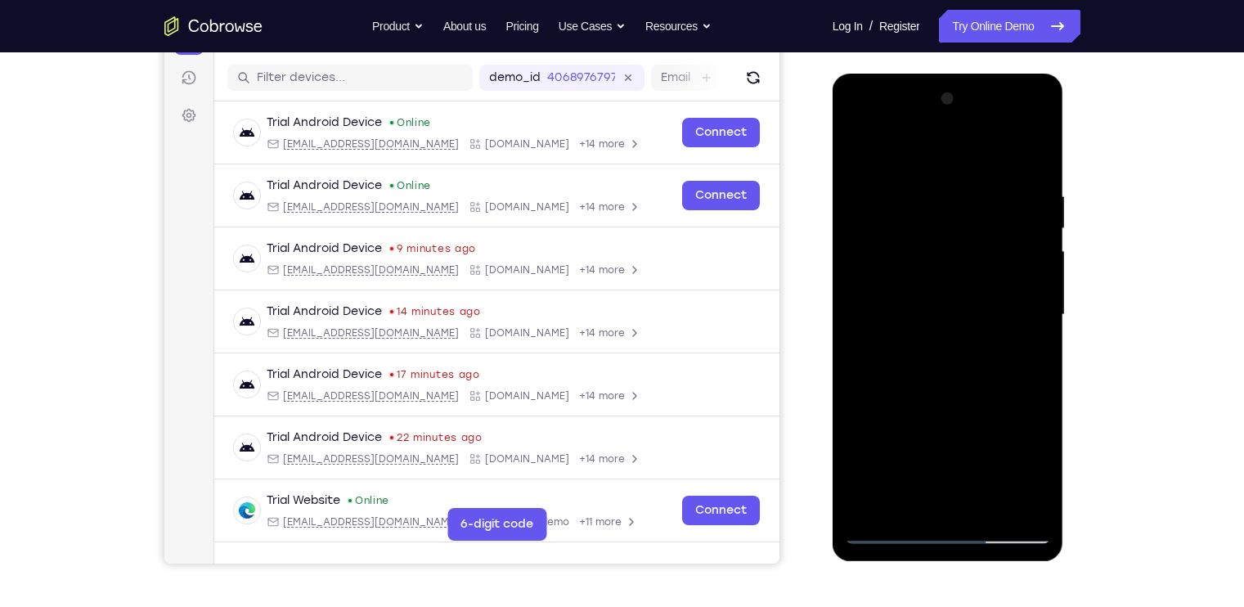
drag, startPoint x: 978, startPoint y: 419, endPoint x: 978, endPoint y: 388, distance: 31.1
click at [978, 388] on div at bounding box center [948, 315] width 206 height 458
click at [862, 372] on div at bounding box center [948, 315] width 206 height 458
drag, startPoint x: 957, startPoint y: 388, endPoint x: 944, endPoint y: 230, distance: 158.4
click at [944, 230] on div at bounding box center [948, 315] width 206 height 458
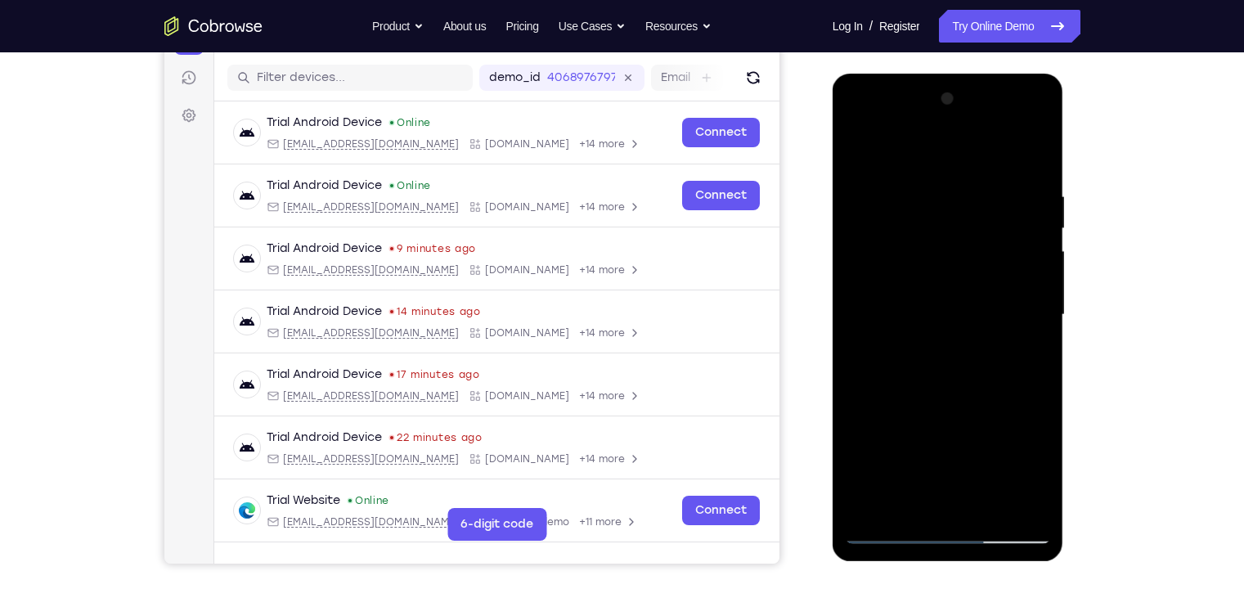
drag, startPoint x: 944, startPoint y: 325, endPoint x: 941, endPoint y: 127, distance: 198.0
click at [941, 127] on div at bounding box center [948, 315] width 206 height 458
drag, startPoint x: 965, startPoint y: 322, endPoint x: 953, endPoint y: 84, distance: 237.6
click at [953, 84] on div at bounding box center [949, 318] width 232 height 488
drag, startPoint x: 943, startPoint y: 339, endPoint x: 929, endPoint y: 170, distance: 169.2
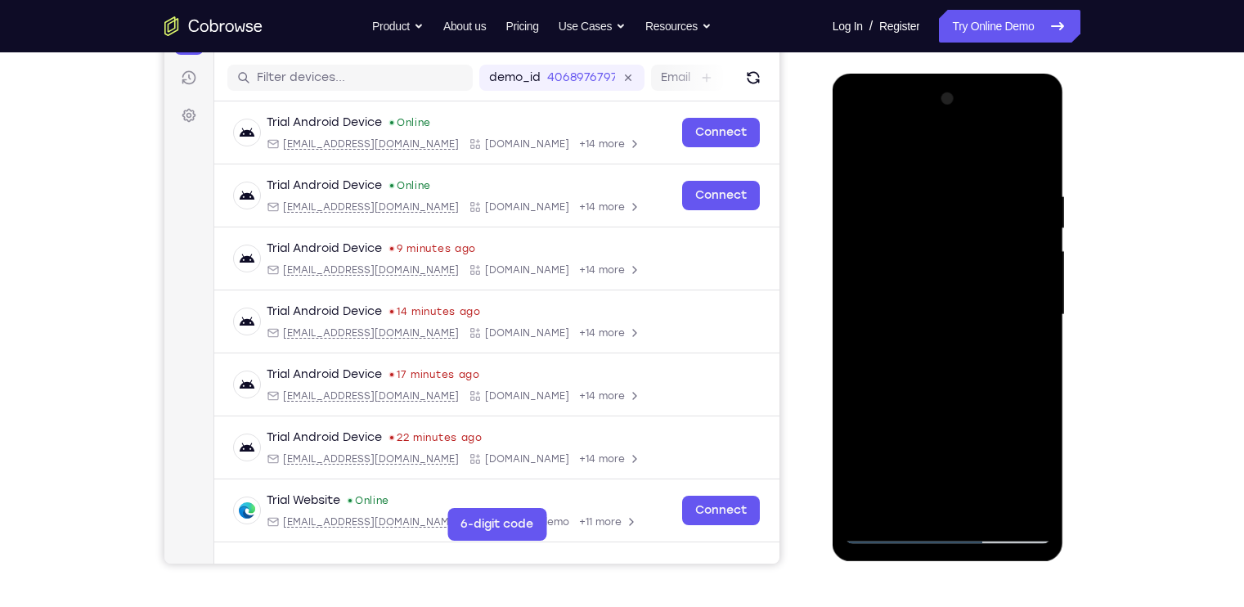
click at [929, 170] on div at bounding box center [948, 315] width 206 height 458
drag, startPoint x: 925, startPoint y: 317, endPoint x: 938, endPoint y: 127, distance: 190.3
click at [938, 127] on div at bounding box center [948, 315] width 206 height 458
drag, startPoint x: 924, startPoint y: 309, endPoint x: 938, endPoint y: 142, distance: 167.5
click at [938, 142] on div at bounding box center [948, 315] width 206 height 458
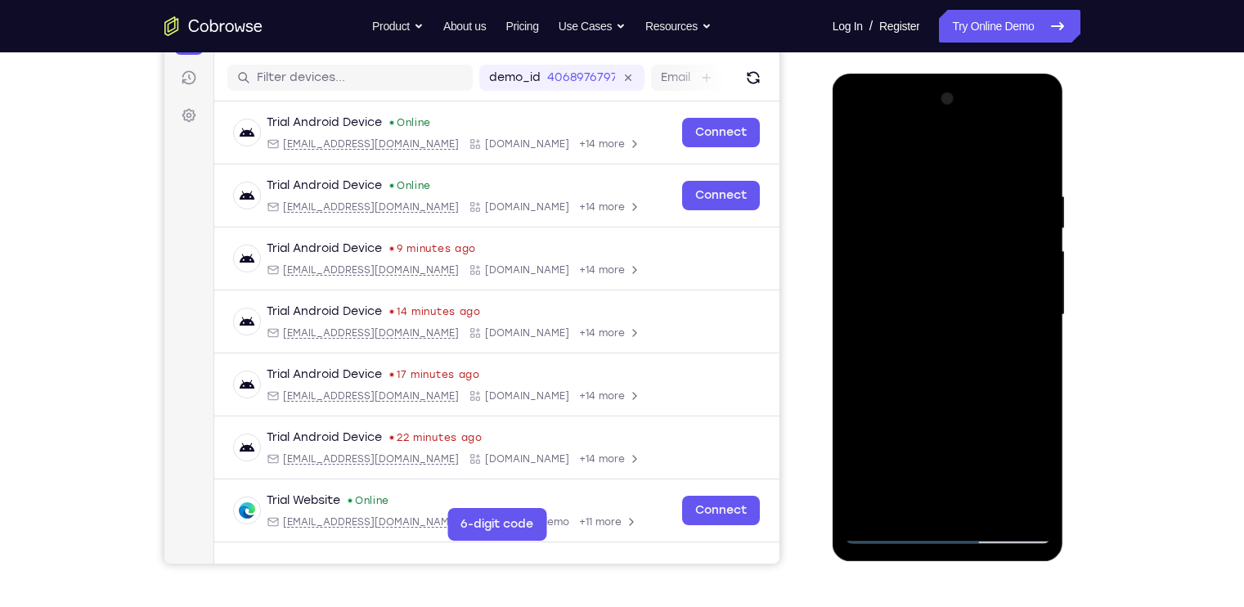
click at [985, 485] on div at bounding box center [948, 315] width 206 height 458
click at [982, 485] on div at bounding box center [948, 315] width 206 height 458
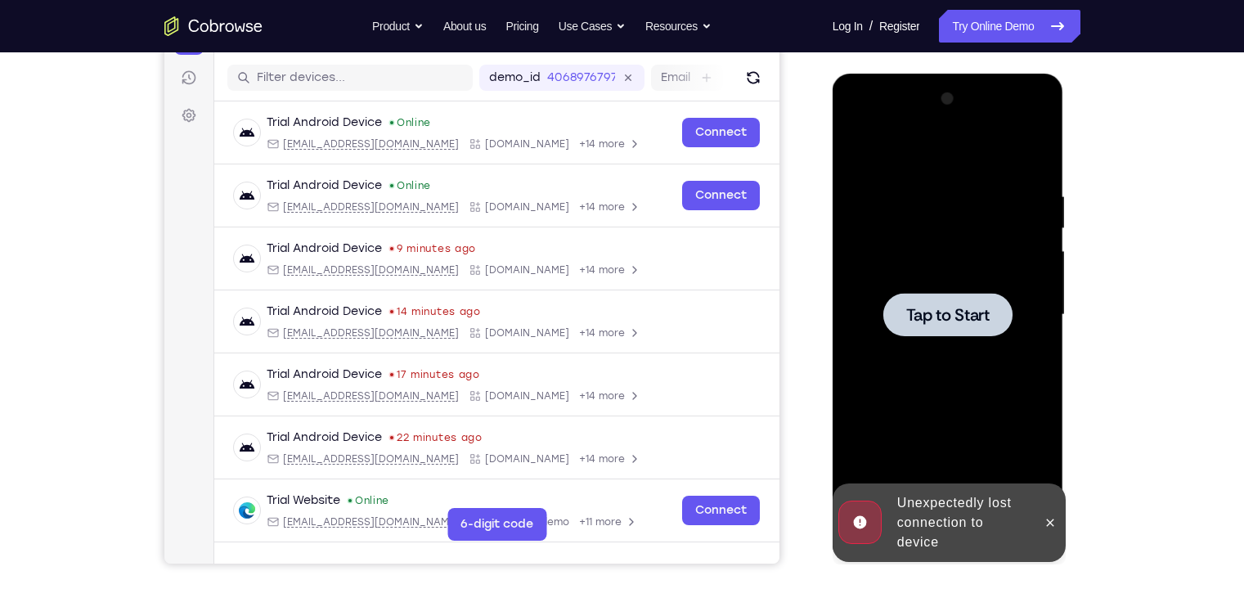
click at [987, 145] on div "Your Support Agent Your Customer Web iOS Android Next Steps We’d be happy to gi…" at bounding box center [622, 394] width 1244 height 1079
